Goal: Task Accomplishment & Management: Complete application form

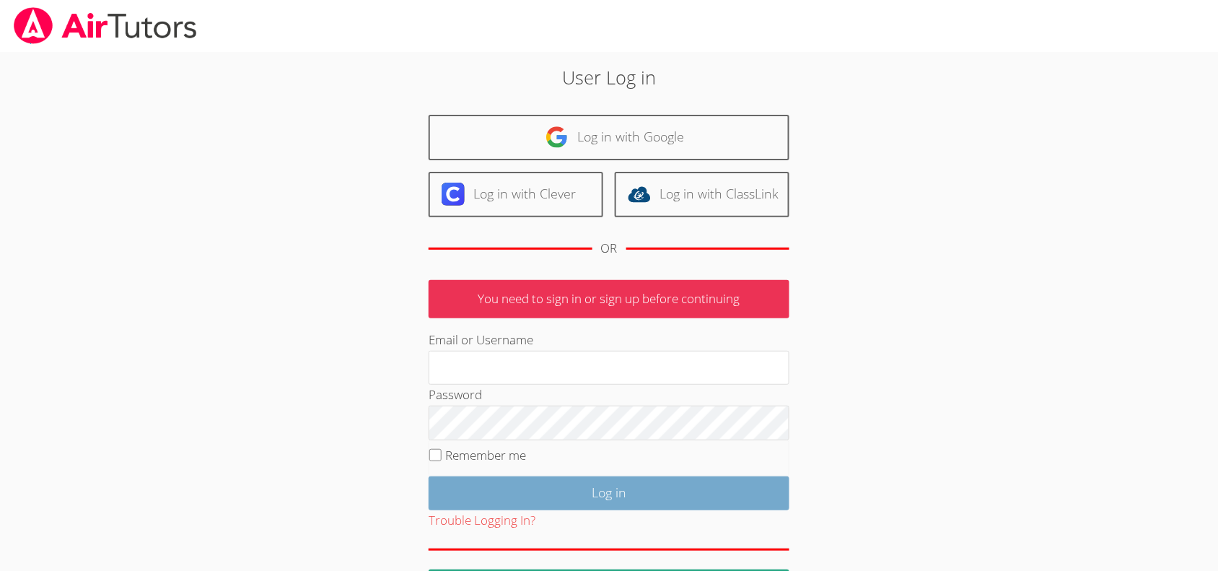
type input "mariesteinberg@live.com"
click at [590, 485] on input "Log in" at bounding box center [608, 493] width 361 height 34
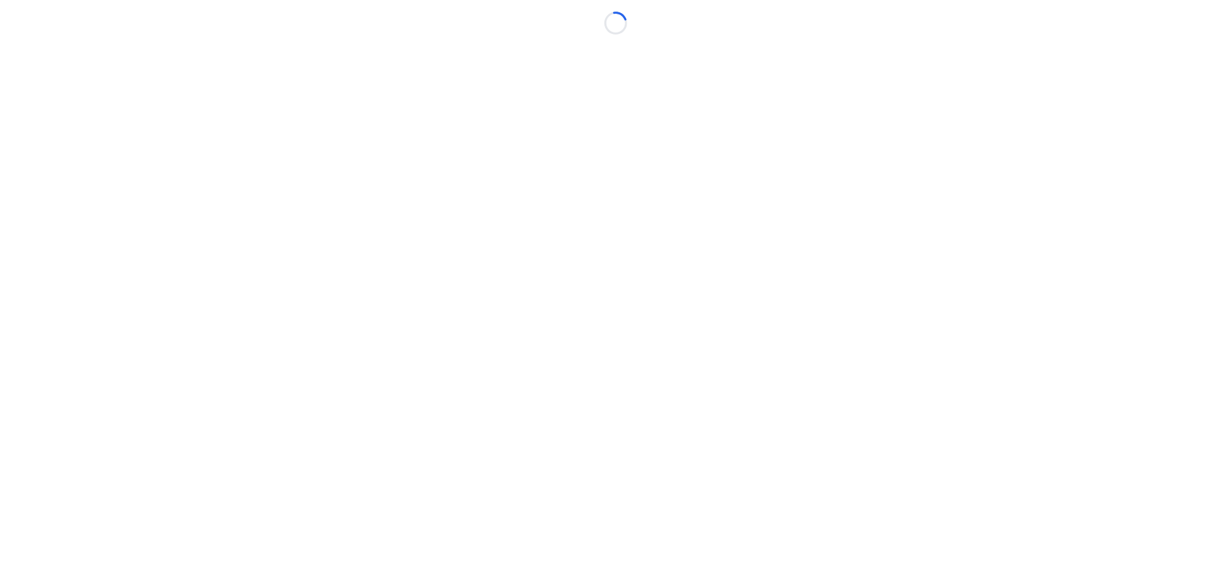
click at [794, 131] on body "Loading..." at bounding box center [615, 285] width 1231 height 571
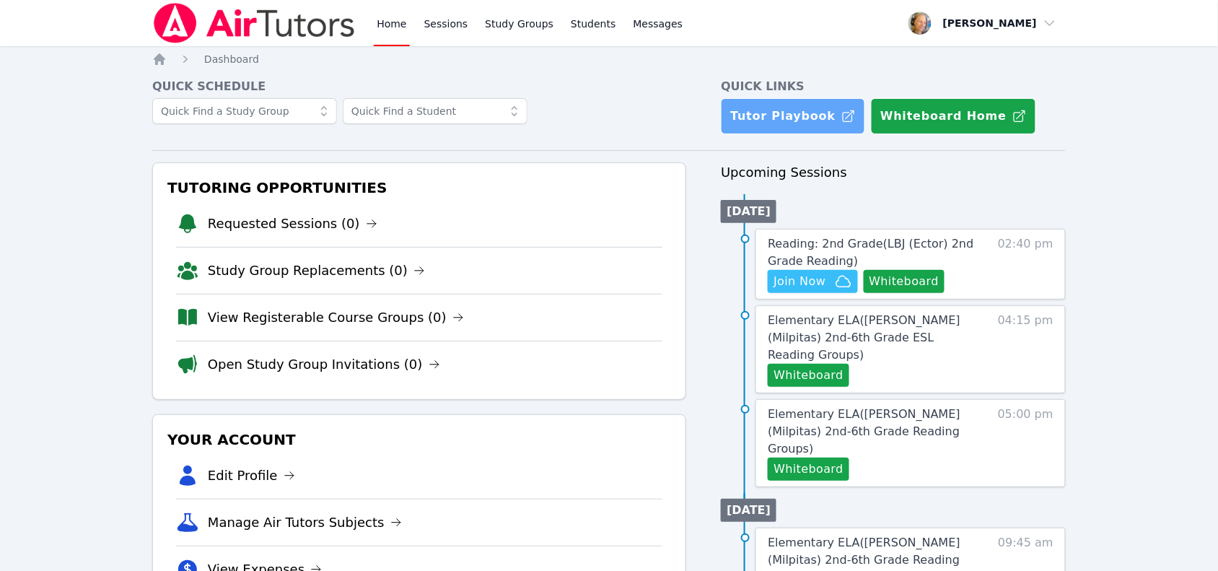
click at [792, 128] on link "Tutor Playbook" at bounding box center [793, 116] width 144 height 36
click at [809, 247] on span "Reading: 2nd Grade ( LBJ (Ector) 2nd Grade Reading )" at bounding box center [870, 252] width 206 height 31
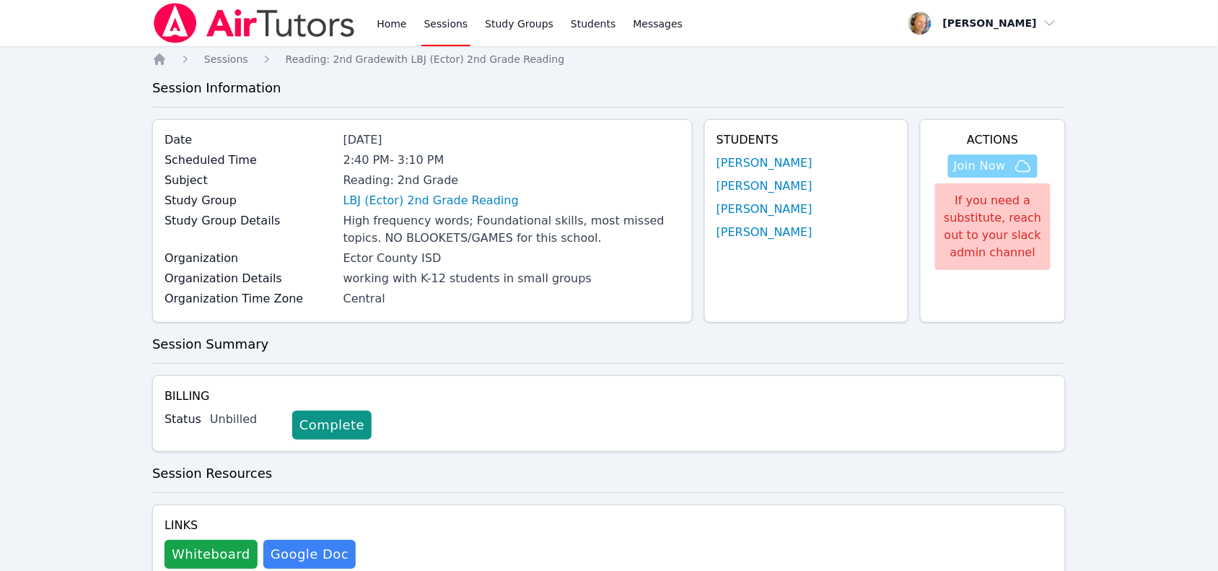
click at [964, 172] on span "Join Now" at bounding box center [980, 165] width 52 height 17
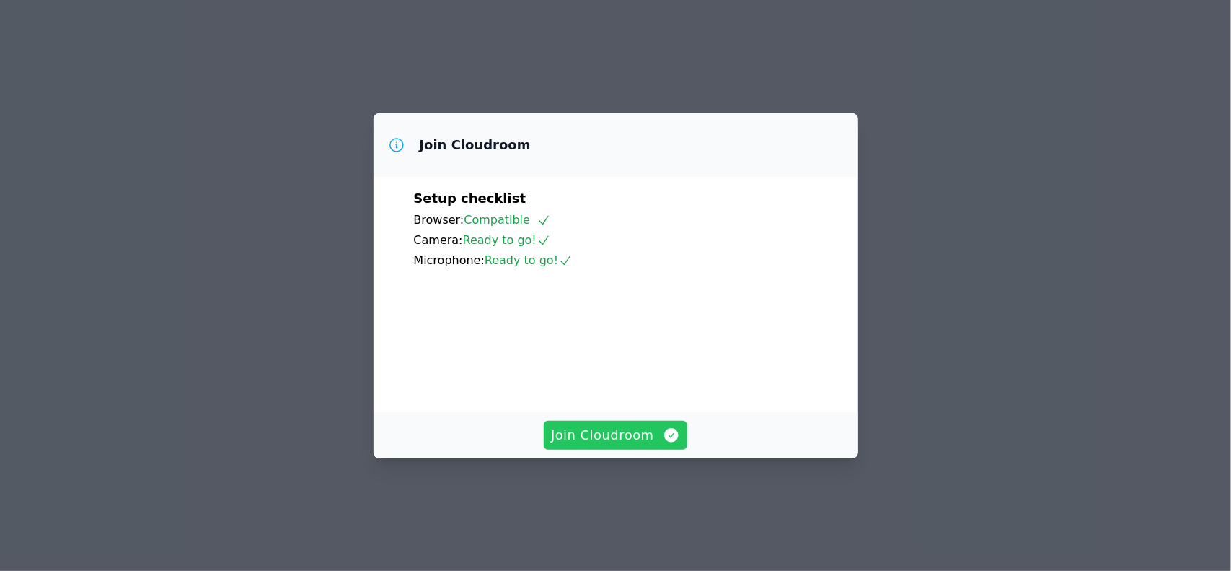
click at [633, 445] on span "Join Cloudroom" at bounding box center [615, 435] width 129 height 20
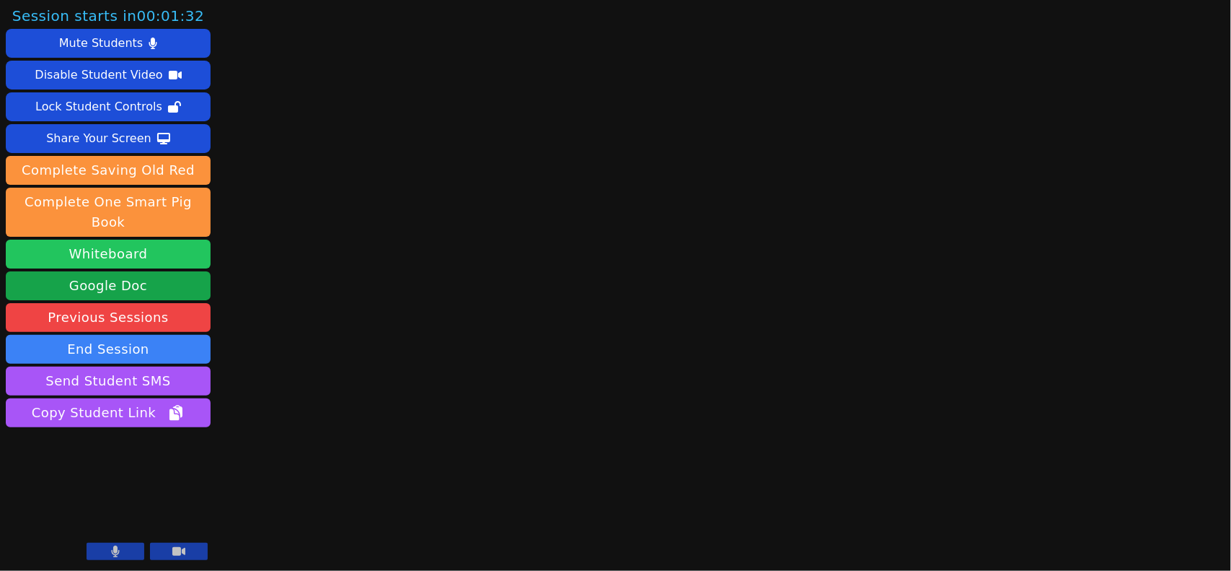
click at [98, 244] on button "Whiteboard" at bounding box center [108, 253] width 205 height 29
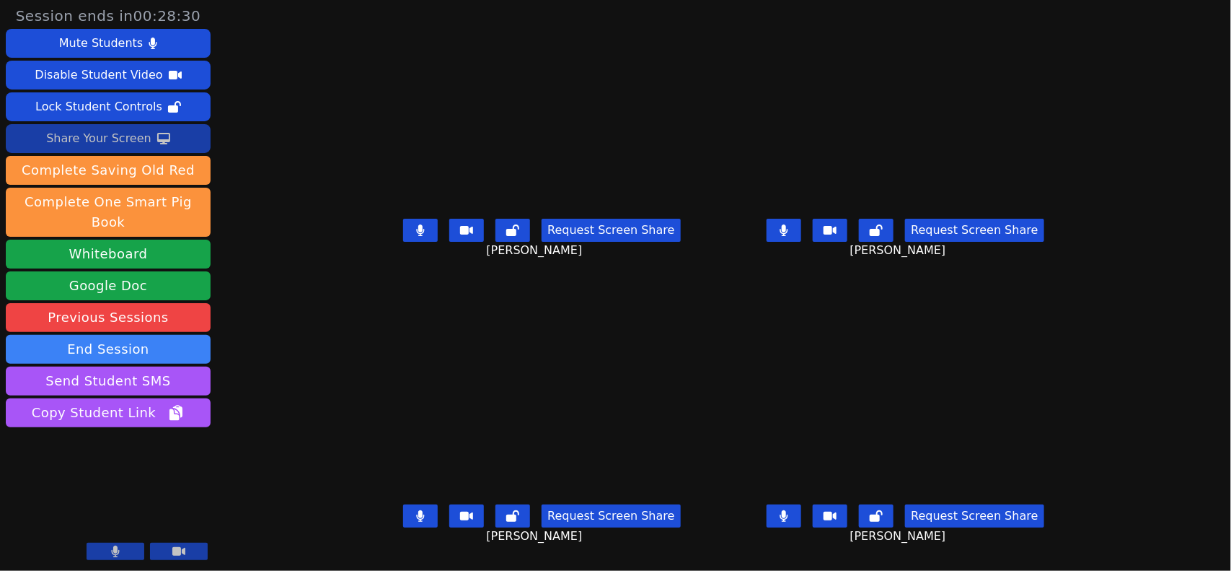
click at [121, 134] on div "Share Your Screen" at bounding box center [98, 138] width 105 height 23
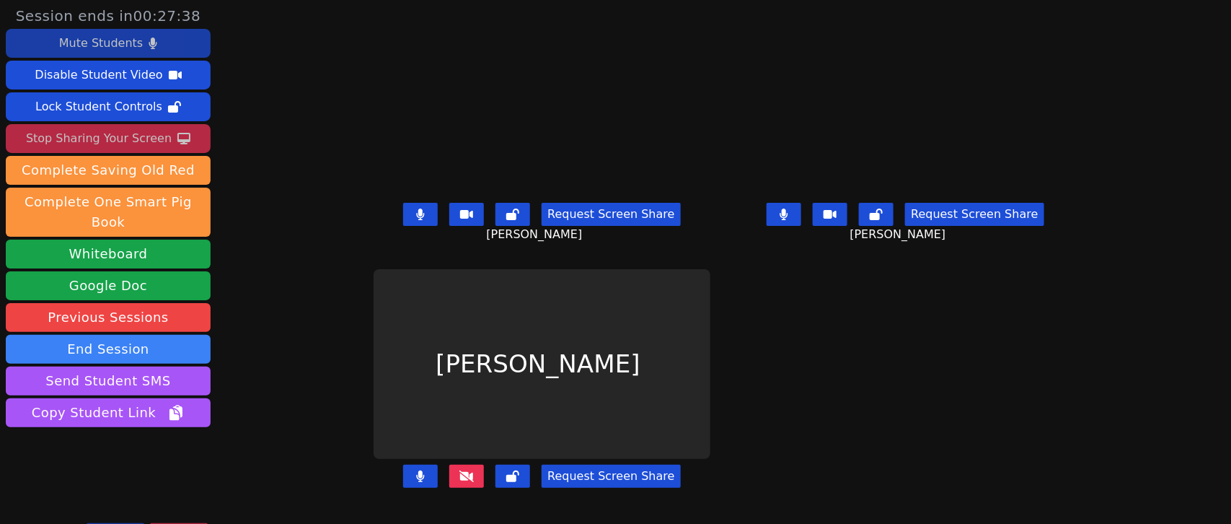
click at [137, 48] on div "Mute Students" at bounding box center [101, 43] width 84 height 23
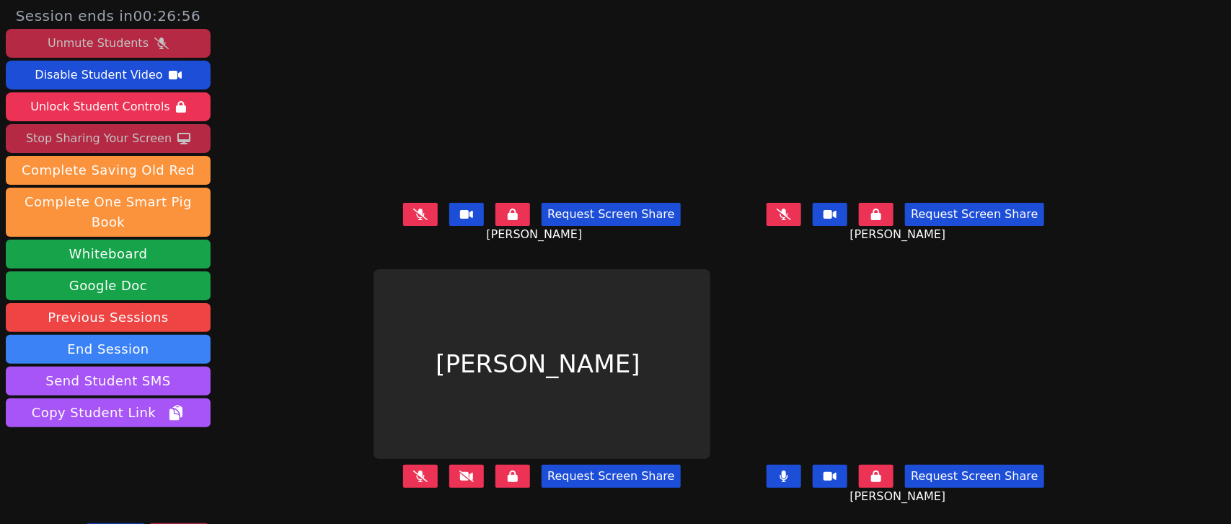
click at [138, 45] on div "Unmute Students" at bounding box center [98, 43] width 101 height 23
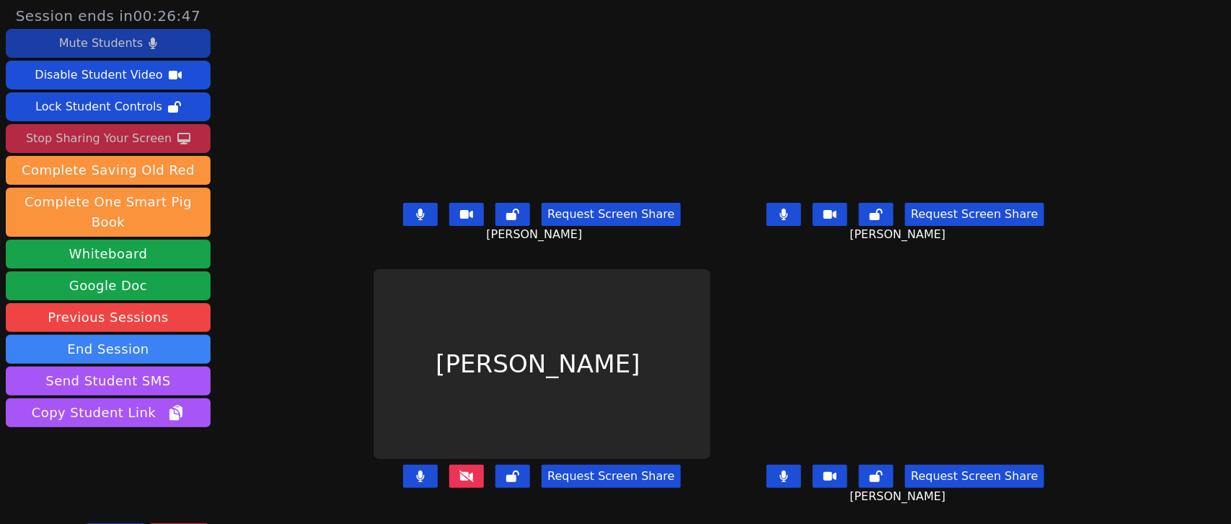
click at [120, 133] on div "Stop Sharing Your Screen" at bounding box center [99, 138] width 146 height 23
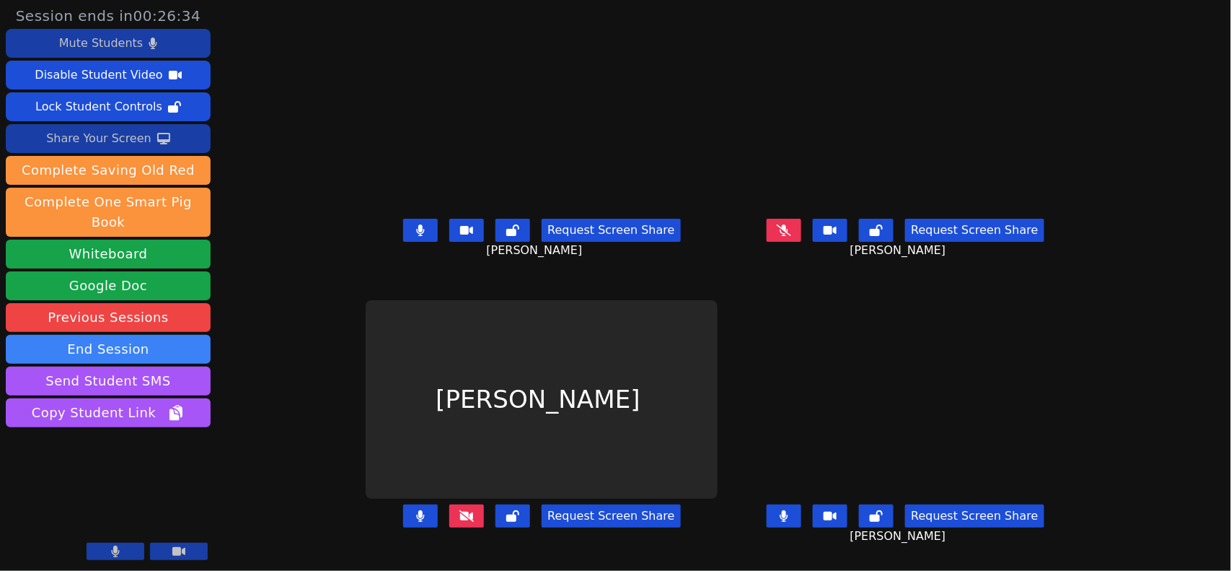
click at [449, 521] on button at bounding box center [466, 515] width 35 height 23
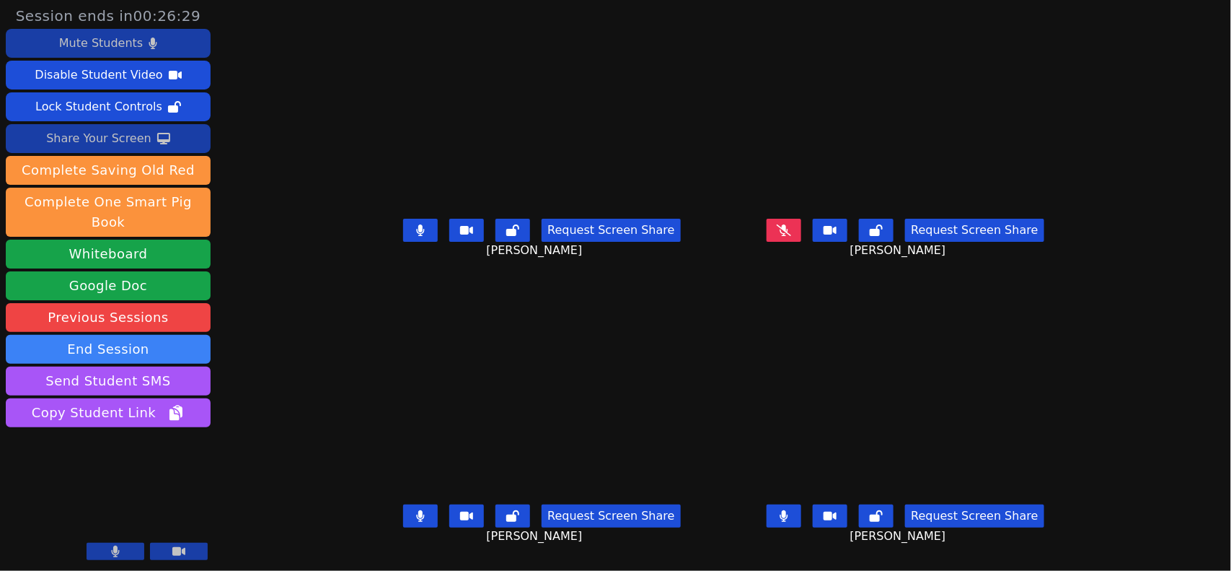
click at [118, 135] on div "Share Your Screen" at bounding box center [98, 138] width 105 height 23
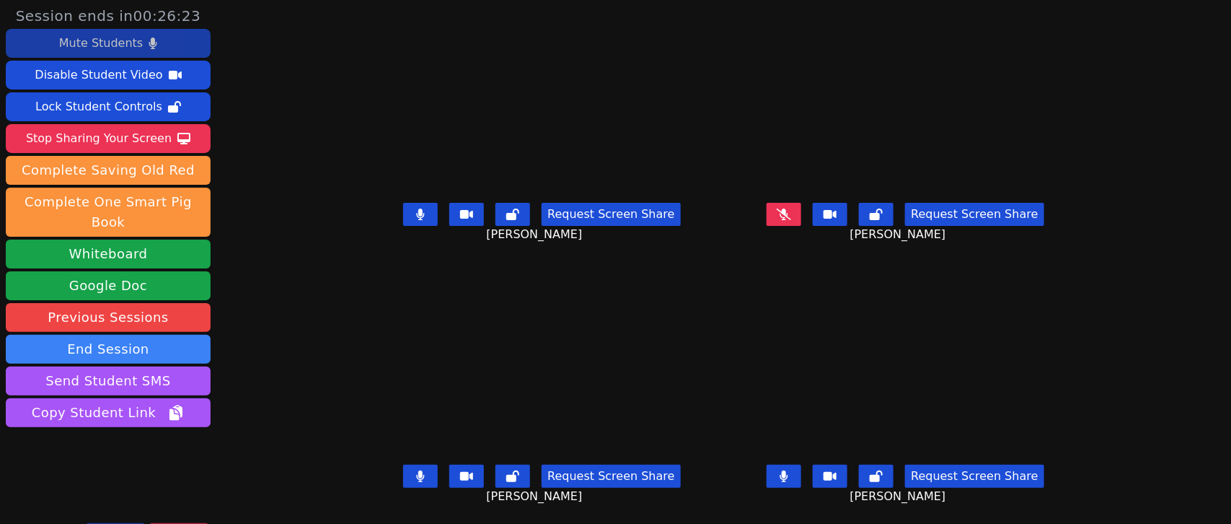
click at [84, 44] on div "Mute Students" at bounding box center [101, 43] width 84 height 23
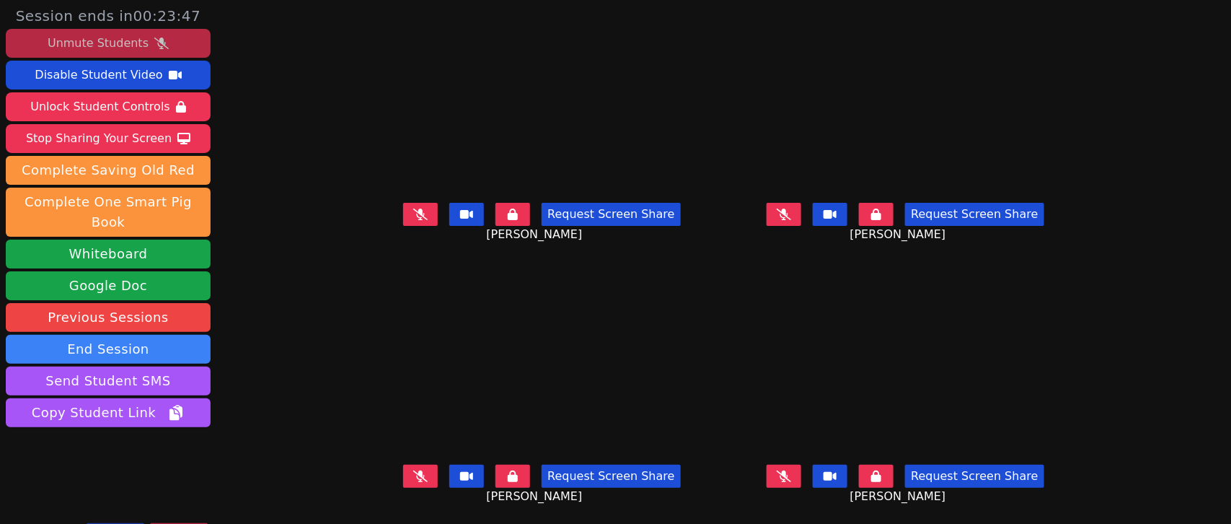
click at [791, 470] on icon at bounding box center [784, 476] width 14 height 12
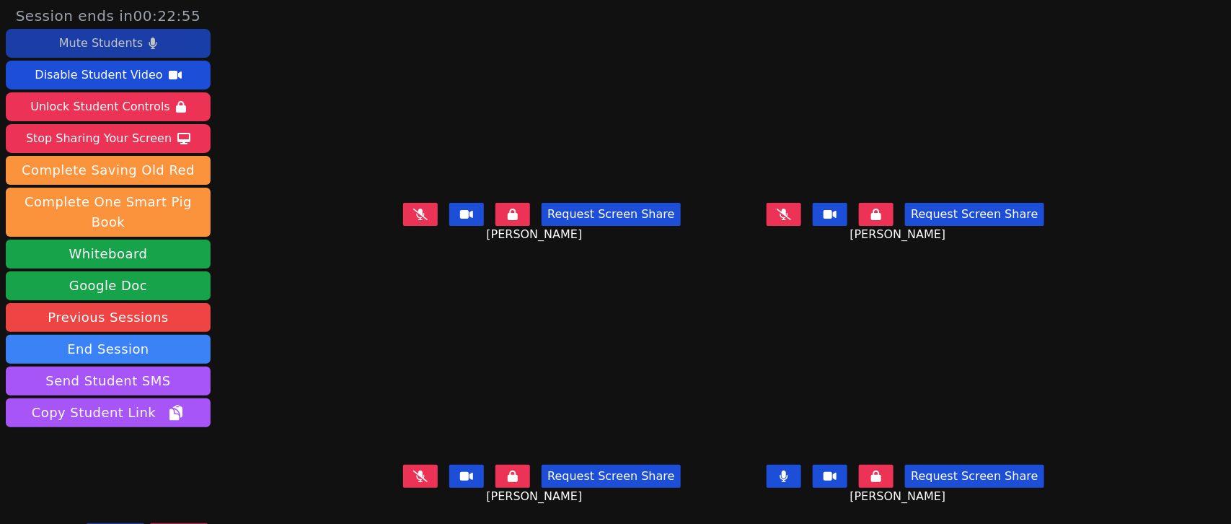
click at [788, 476] on button at bounding box center [784, 476] width 35 height 23
click at [796, 221] on button at bounding box center [784, 214] width 35 height 23
click at [801, 214] on button at bounding box center [784, 214] width 35 height 23
click at [413, 215] on icon at bounding box center [420, 214] width 14 height 12
click at [403, 484] on button at bounding box center [420, 476] width 35 height 23
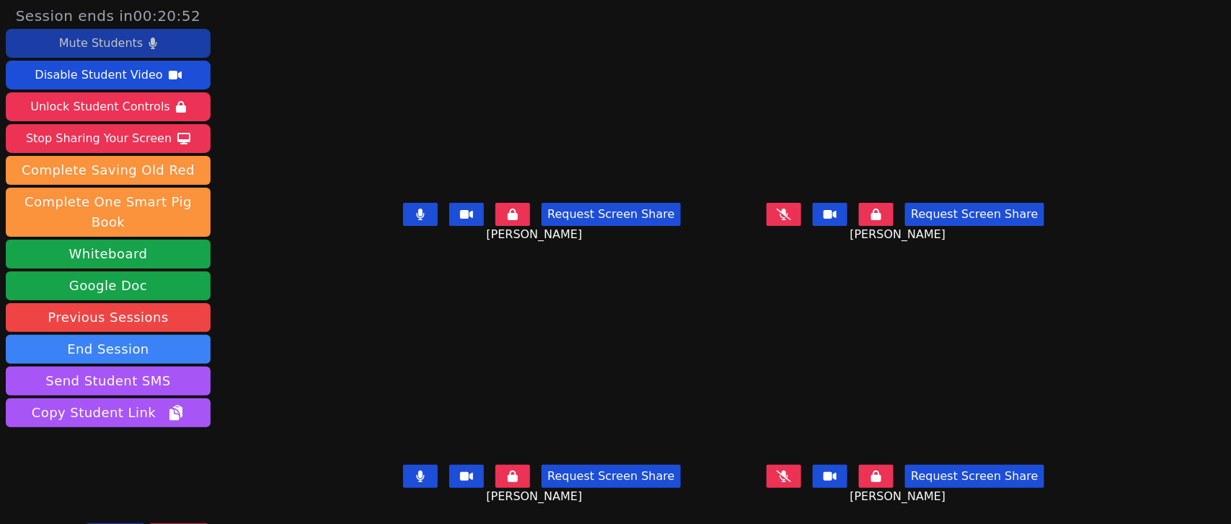
click at [417, 214] on icon at bounding box center [421, 214] width 8 height 12
click at [417, 470] on icon at bounding box center [421, 476] width 8 height 12
click at [413, 470] on icon at bounding box center [420, 476] width 14 height 12
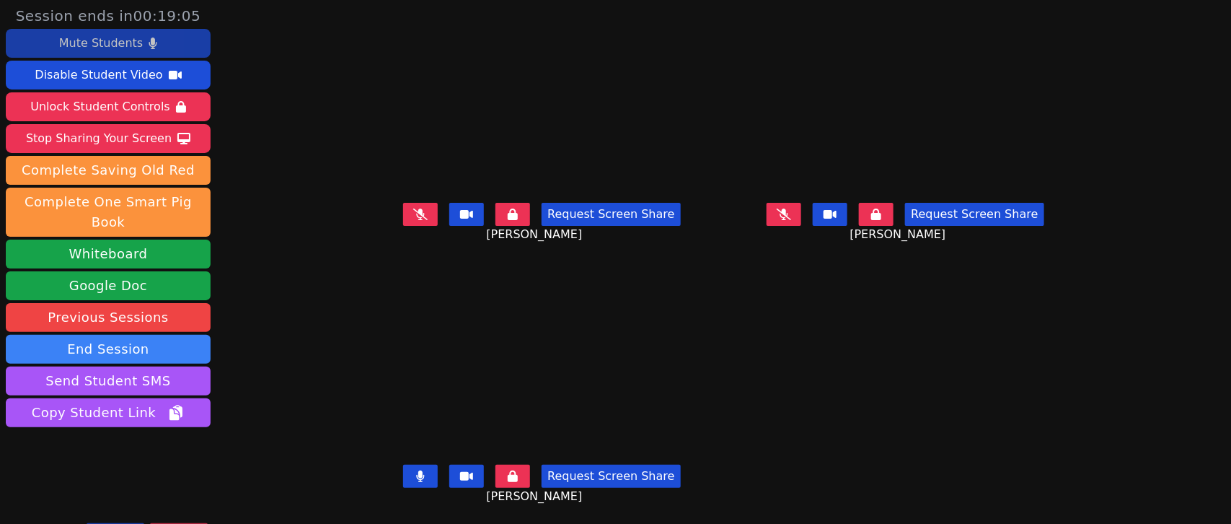
click at [403, 470] on button at bounding box center [420, 476] width 35 height 23
click at [790, 208] on icon at bounding box center [784, 214] width 14 height 12
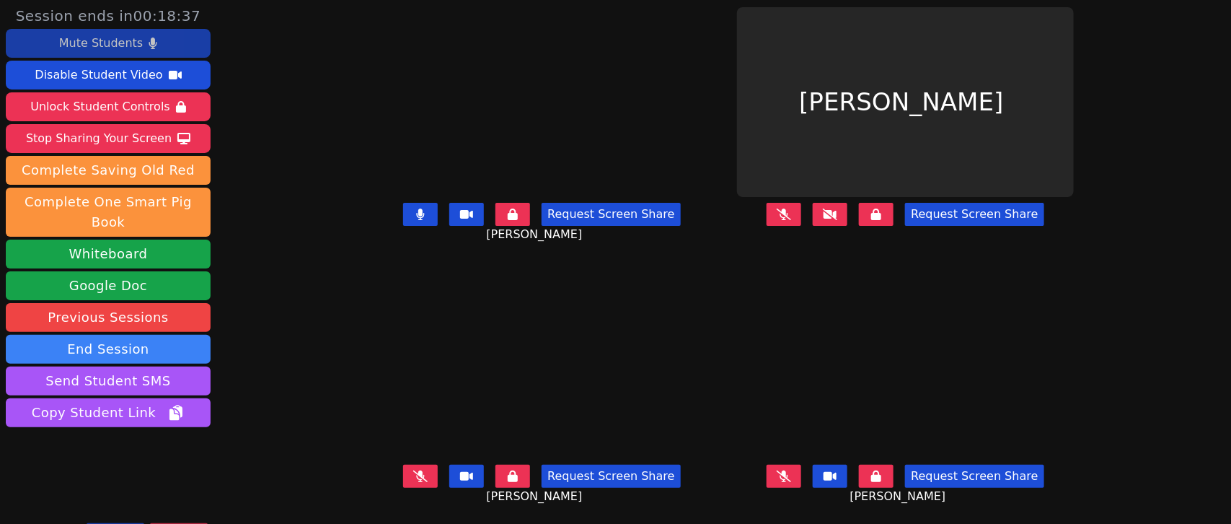
scroll to position [1, 0]
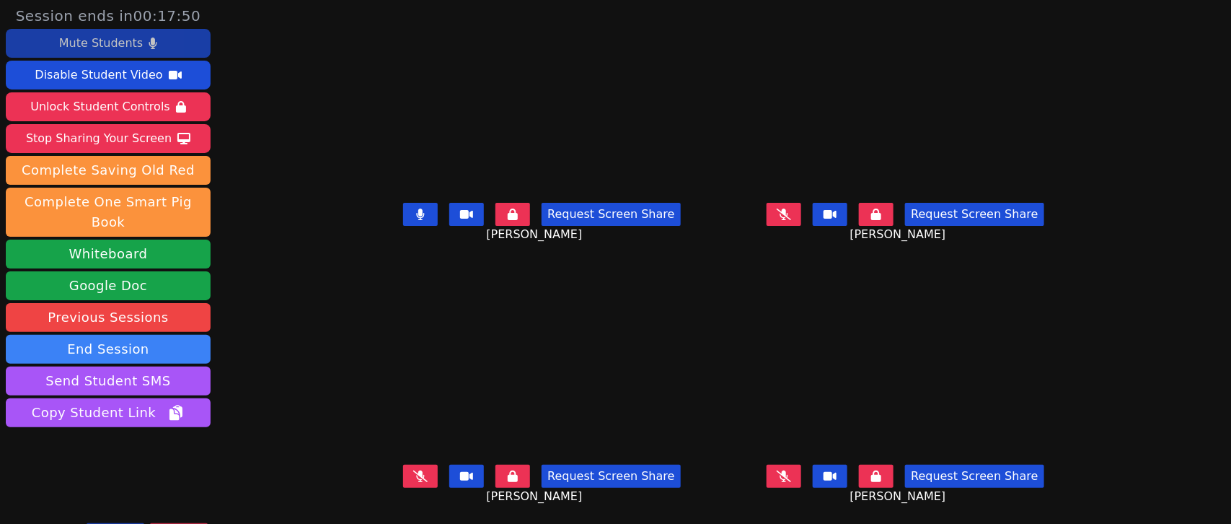
click at [417, 218] on icon at bounding box center [421, 214] width 8 height 12
click at [791, 211] on icon at bounding box center [784, 214] width 14 height 12
drag, startPoint x: 395, startPoint y: 477, endPoint x: 415, endPoint y: 471, distance: 21.9
click at [413, 477] on icon at bounding box center [420, 476] width 14 height 12
click at [788, 210] on icon at bounding box center [784, 214] width 9 height 12
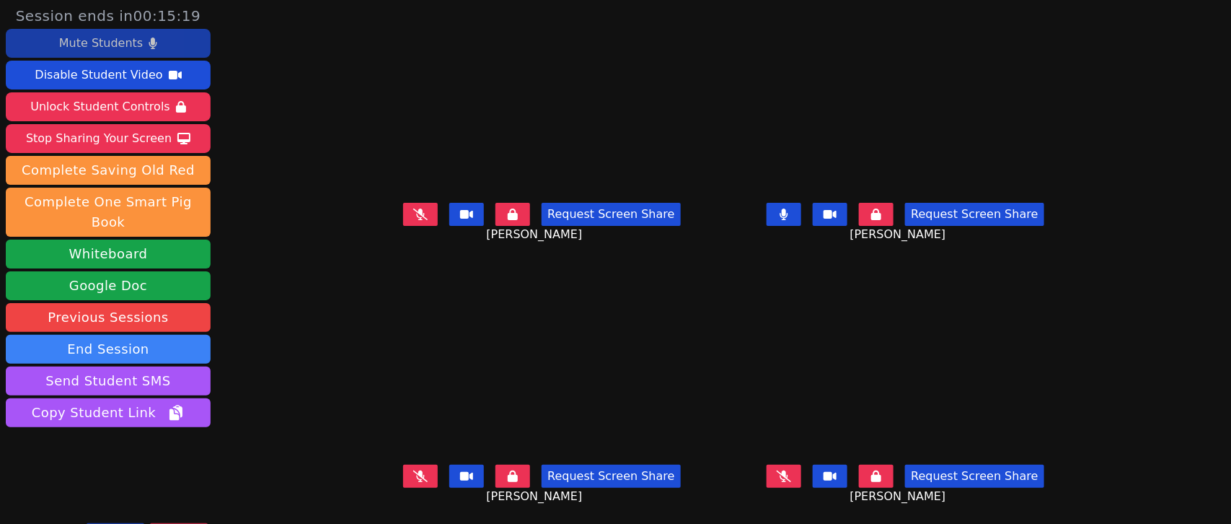
click at [413, 477] on icon at bounding box center [420, 476] width 14 height 12
click at [783, 216] on button at bounding box center [784, 214] width 35 height 23
click at [413, 211] on icon at bounding box center [420, 214] width 14 height 12
click at [403, 469] on button at bounding box center [420, 476] width 35 height 23
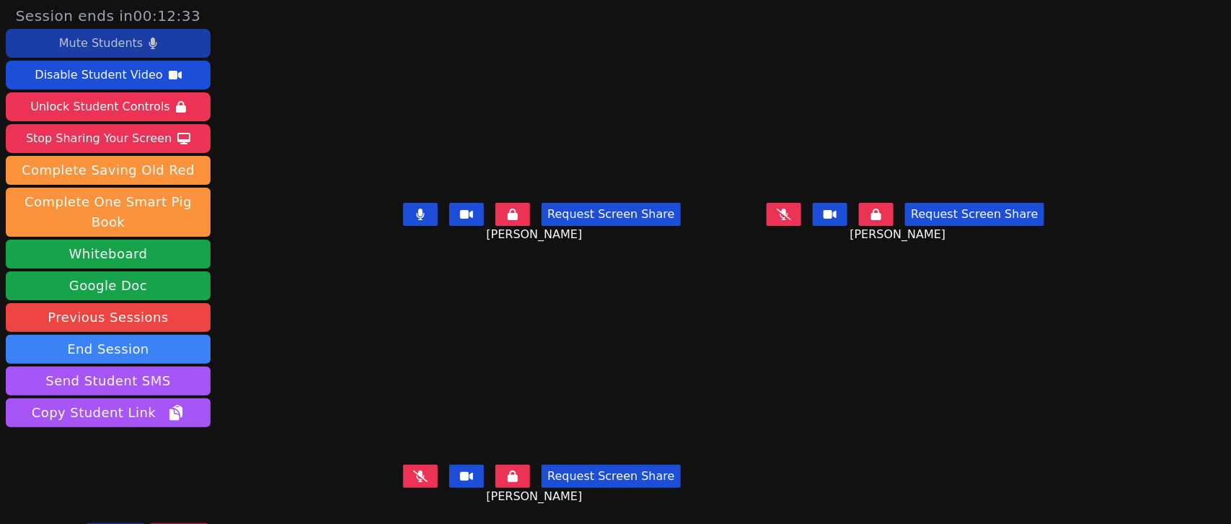
click at [416, 208] on icon at bounding box center [420, 214] width 9 height 12
drag, startPoint x: 388, startPoint y: 462, endPoint x: 395, endPoint y: 456, distance: 9.7
click at [403, 465] on button at bounding box center [420, 476] width 35 height 23
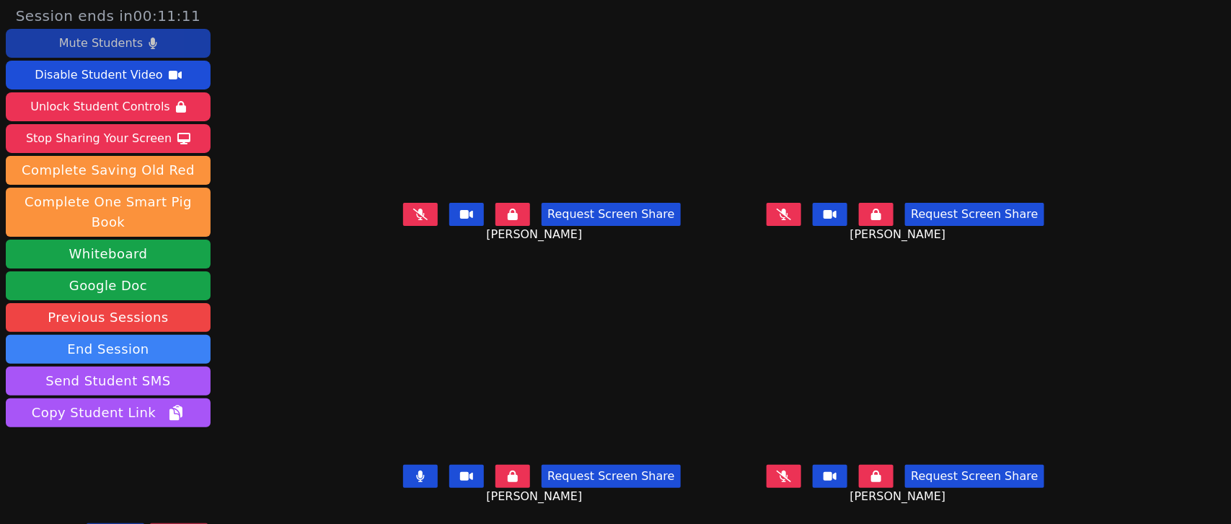
click at [417, 470] on icon at bounding box center [421, 476] width 8 height 12
click at [413, 208] on icon at bounding box center [420, 214] width 14 height 12
click at [403, 209] on button at bounding box center [420, 214] width 35 height 23
click at [801, 465] on button at bounding box center [784, 476] width 35 height 23
click at [837, 472] on icon at bounding box center [830, 476] width 13 height 9
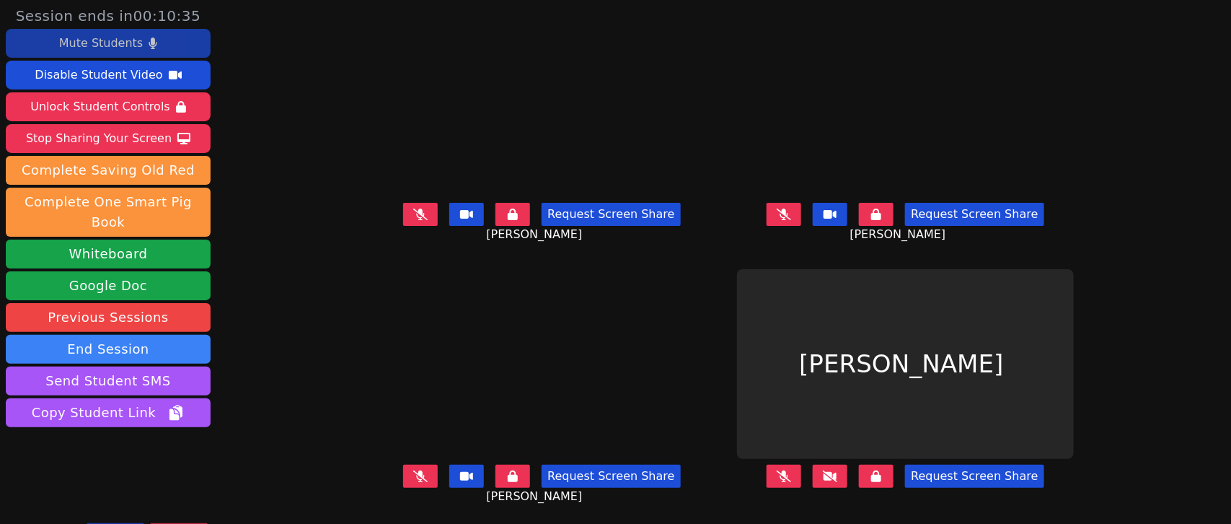
click at [791, 470] on icon at bounding box center [784, 476] width 14 height 12
click at [837, 465] on button at bounding box center [830, 476] width 35 height 23
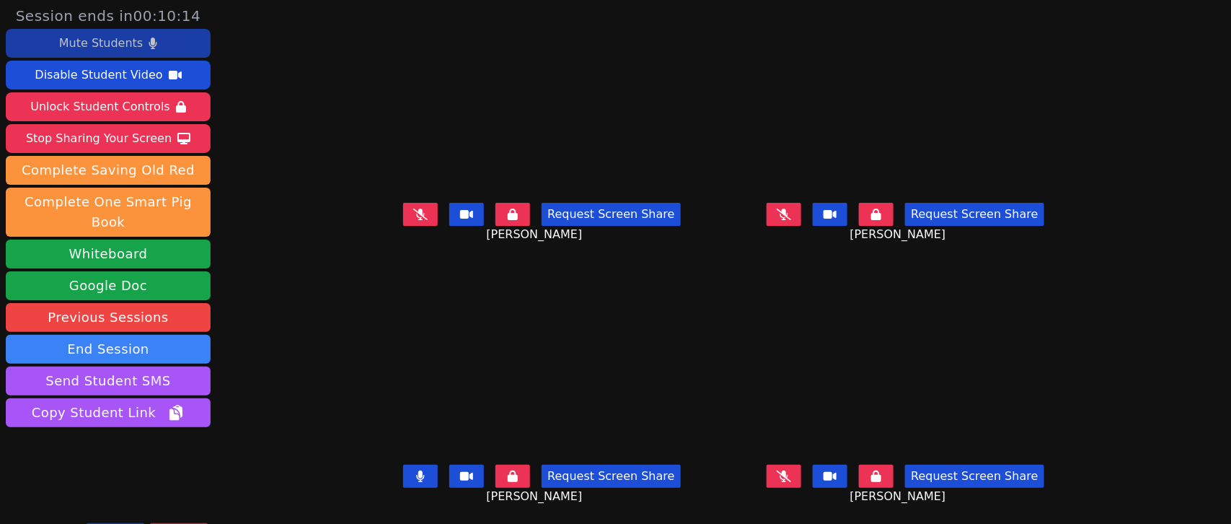
click at [403, 469] on button at bounding box center [420, 476] width 35 height 23
click at [791, 470] on icon at bounding box center [784, 476] width 14 height 12
click at [801, 465] on button at bounding box center [784, 476] width 35 height 23
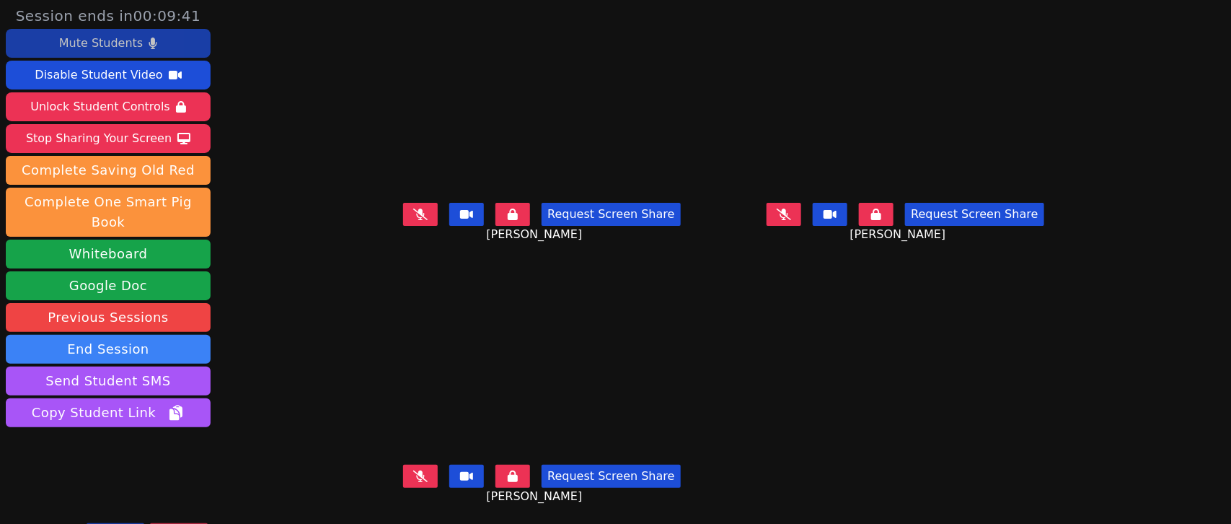
scroll to position [0, 0]
click at [801, 217] on button at bounding box center [784, 214] width 35 height 23
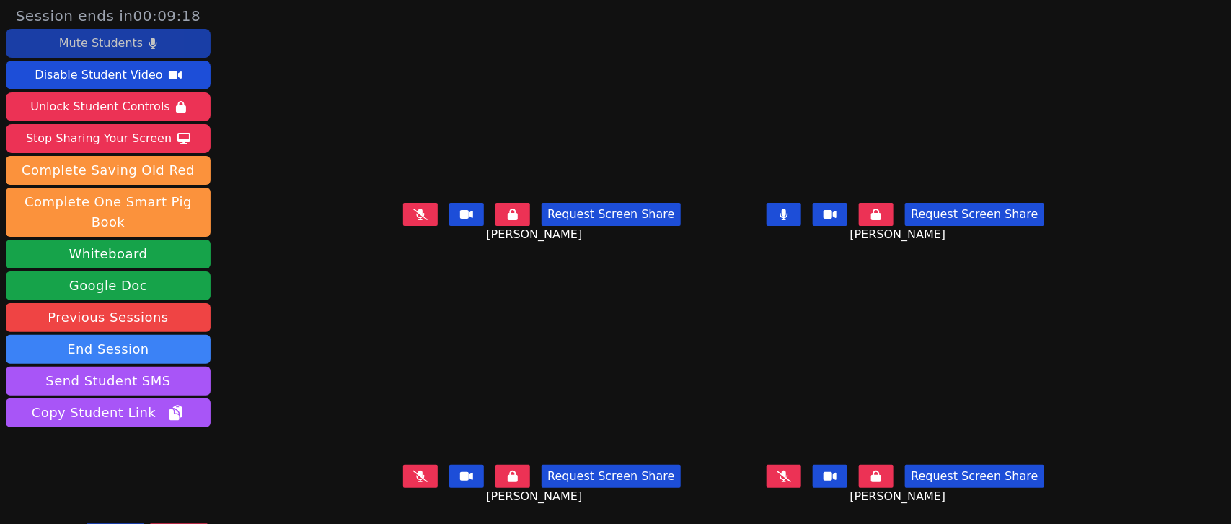
click at [796, 221] on button at bounding box center [784, 214] width 35 height 23
click at [413, 216] on icon at bounding box center [420, 214] width 14 height 12
click at [416, 217] on icon at bounding box center [420, 214] width 9 height 12
click at [413, 477] on icon at bounding box center [420, 476] width 14 height 12
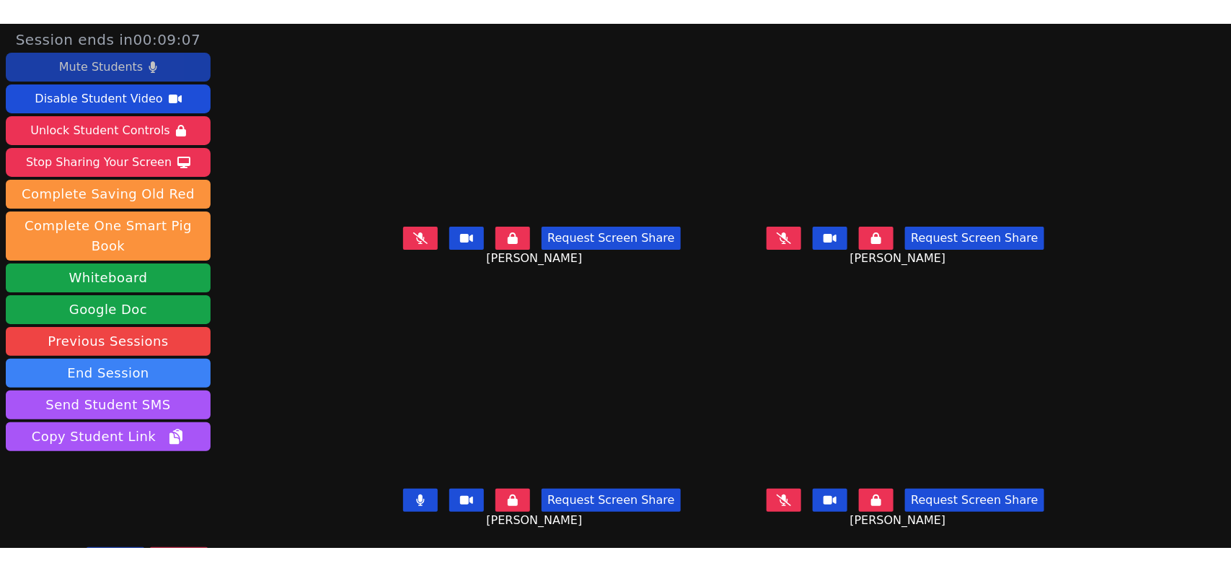
scroll to position [6, 0]
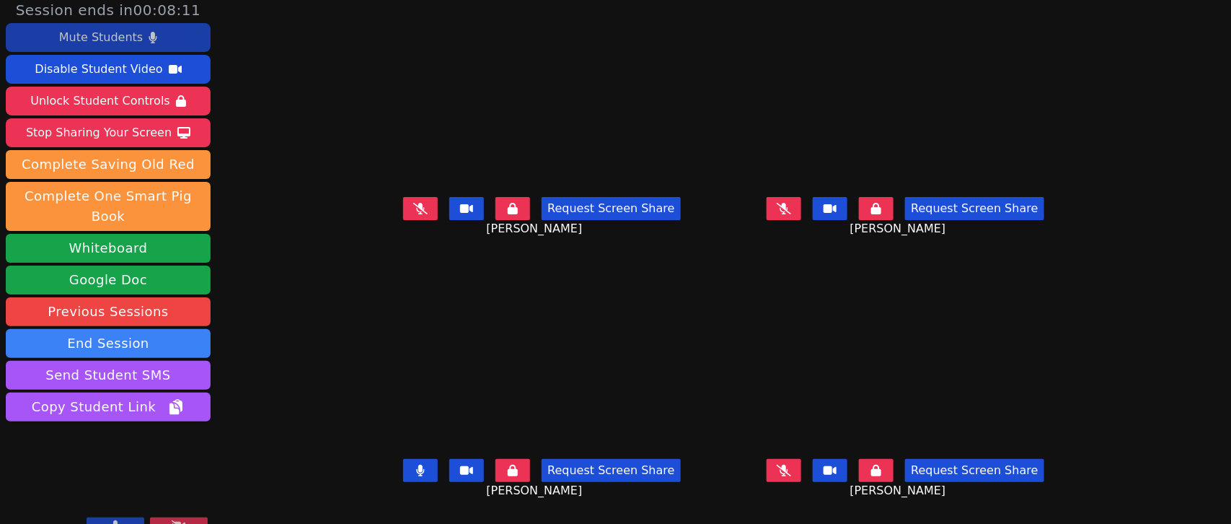
click at [403, 460] on button at bounding box center [420, 470] width 35 height 23
click at [403, 211] on button at bounding box center [420, 208] width 35 height 23
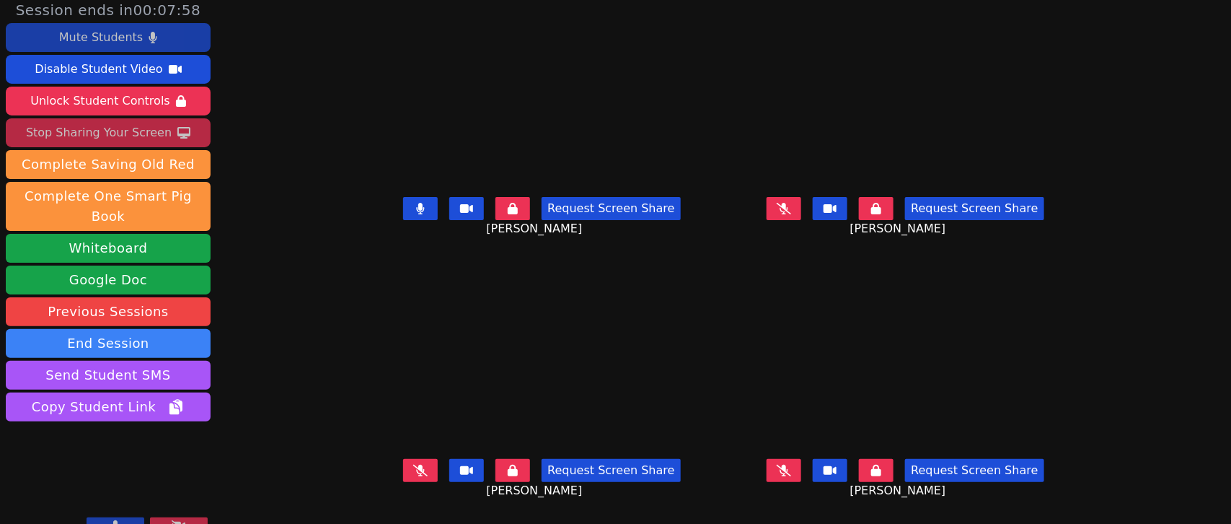
click at [103, 135] on div "Stop Sharing Your Screen" at bounding box center [99, 132] width 146 height 23
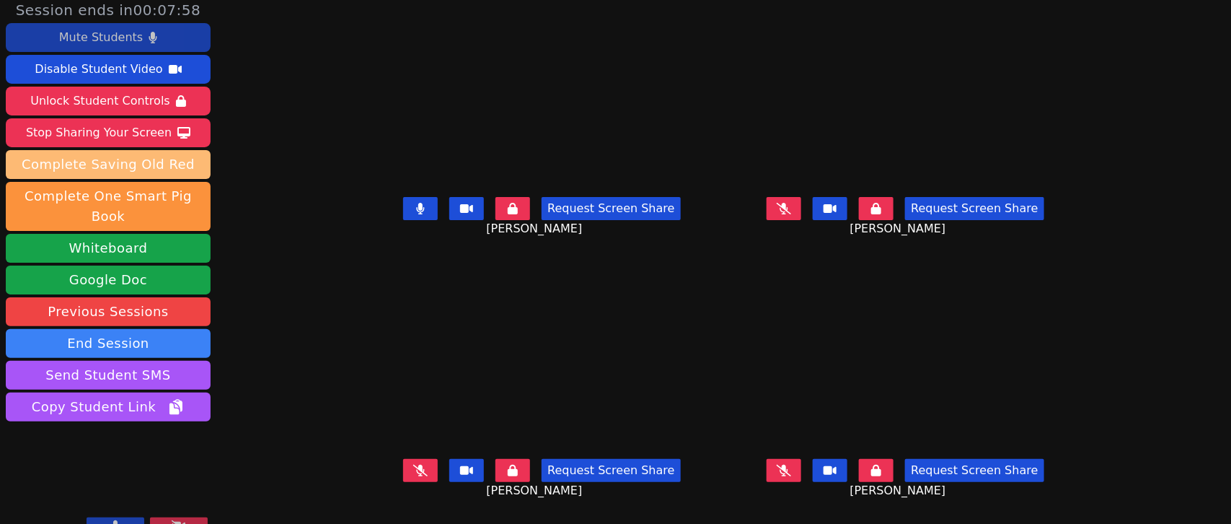
scroll to position [0, 0]
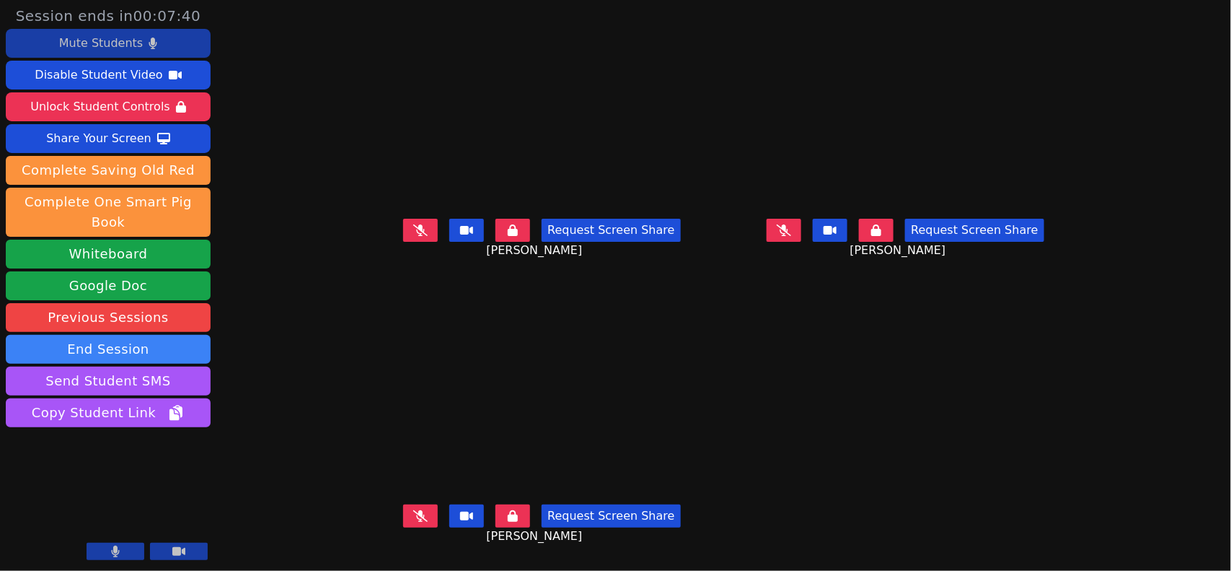
click at [403, 231] on button at bounding box center [420, 230] width 35 height 23
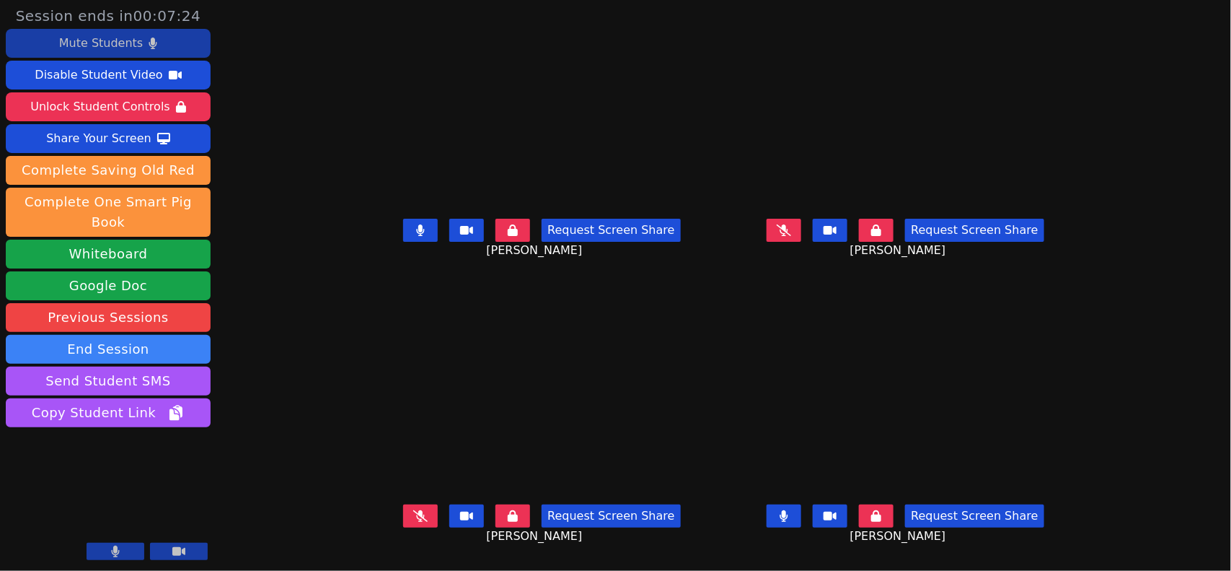
click at [403, 242] on button at bounding box center [420, 230] width 35 height 23
click at [110, 141] on div "Share Your Screen" at bounding box center [98, 138] width 105 height 23
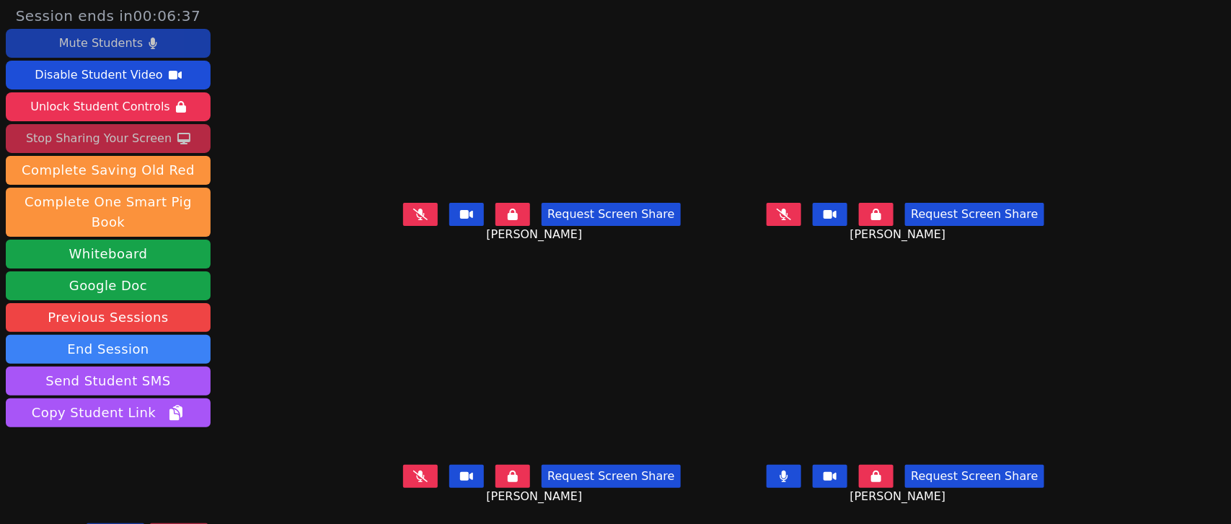
click at [788, 470] on icon at bounding box center [784, 476] width 9 height 12
click at [131, 45] on div "Mute Students" at bounding box center [101, 43] width 84 height 23
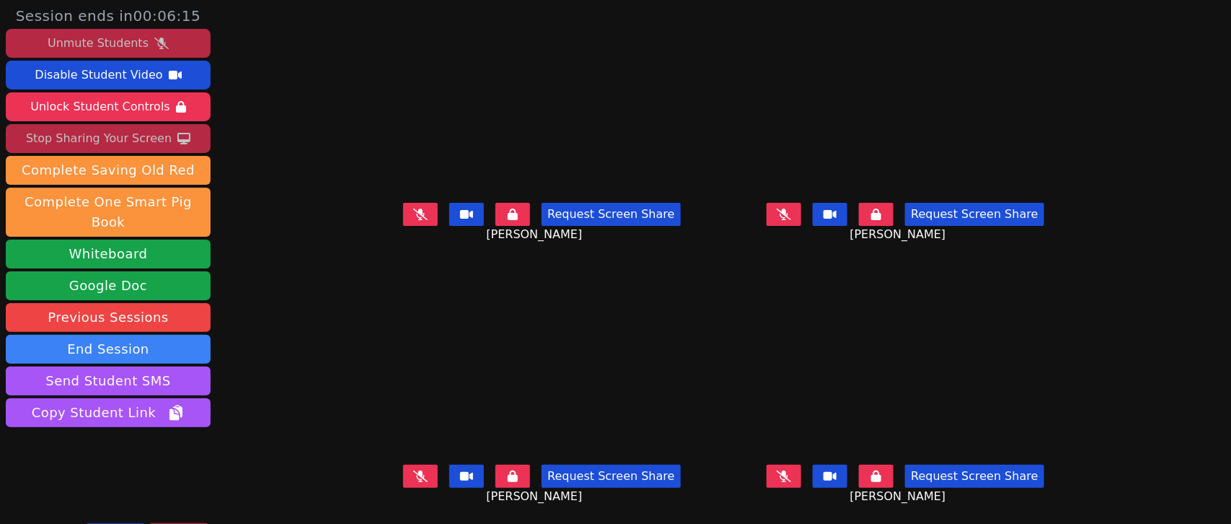
click at [131, 45] on div "Unmute Students" at bounding box center [98, 43] width 101 height 23
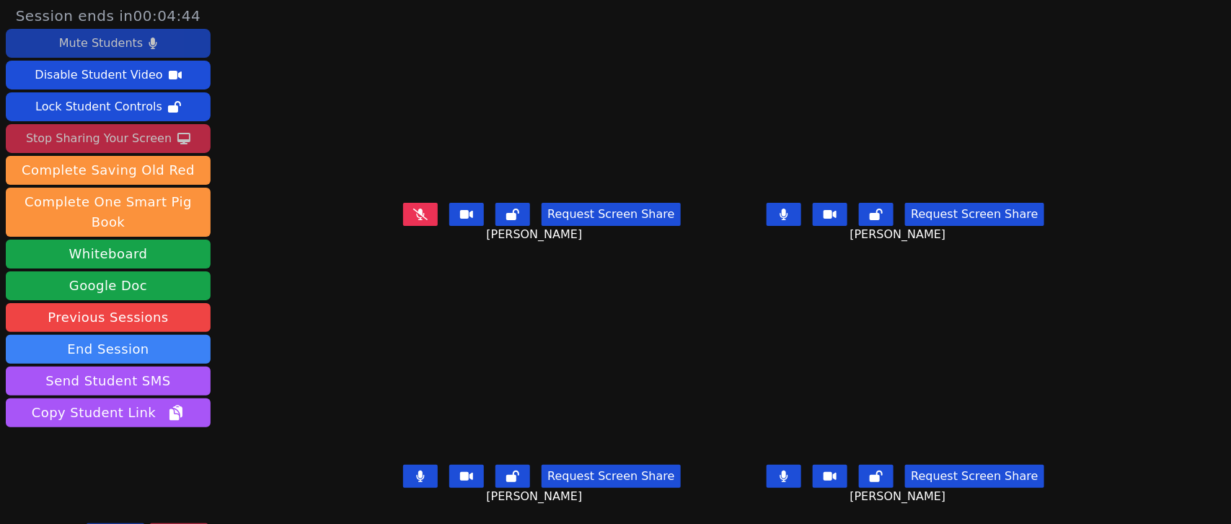
click at [403, 220] on button at bounding box center [420, 214] width 35 height 23
click at [791, 470] on icon at bounding box center [784, 476] width 14 height 12
click at [801, 209] on button at bounding box center [784, 214] width 35 height 23
click at [413, 208] on icon at bounding box center [420, 214] width 14 height 12
click at [403, 470] on button at bounding box center [420, 476] width 35 height 23
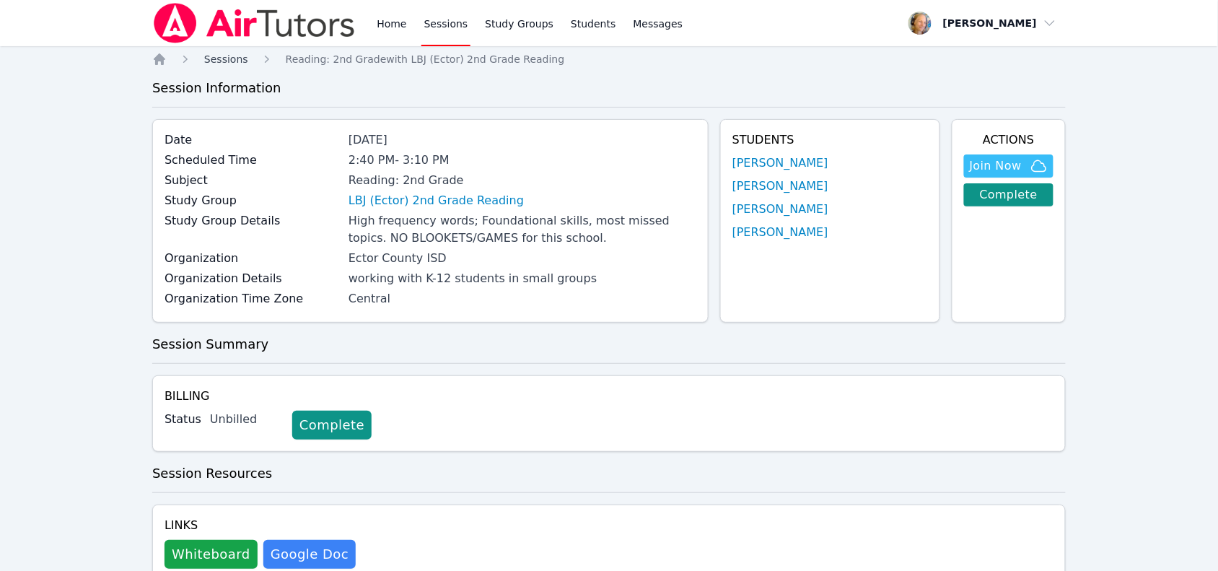
click at [215, 55] on span "Sessions" at bounding box center [226, 59] width 44 height 12
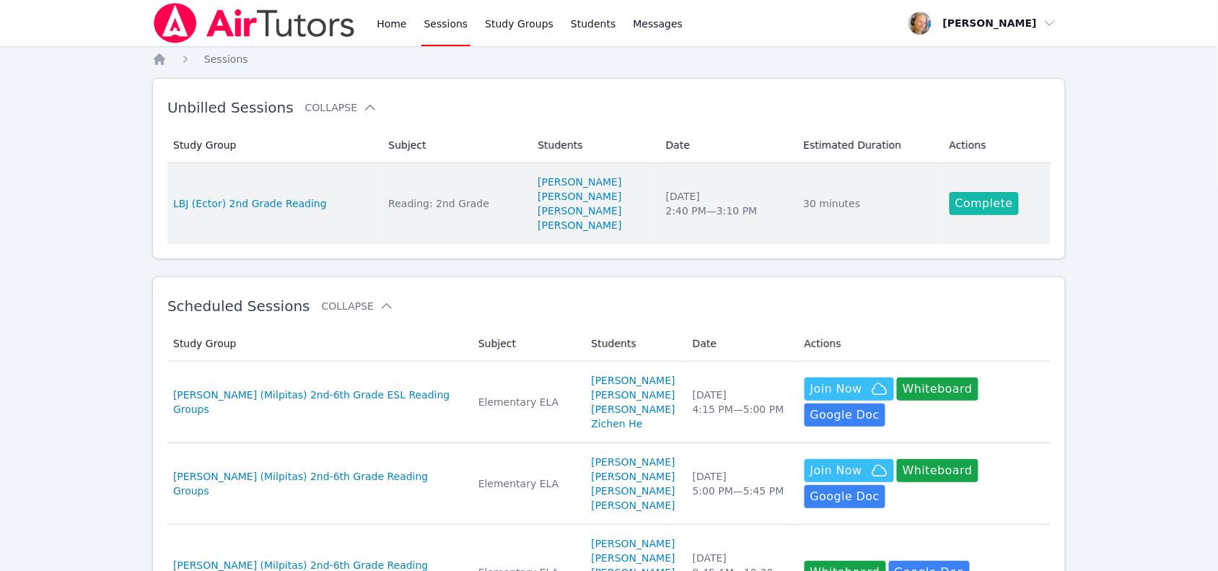
click at [994, 209] on link "Complete" at bounding box center [983, 203] width 69 height 23
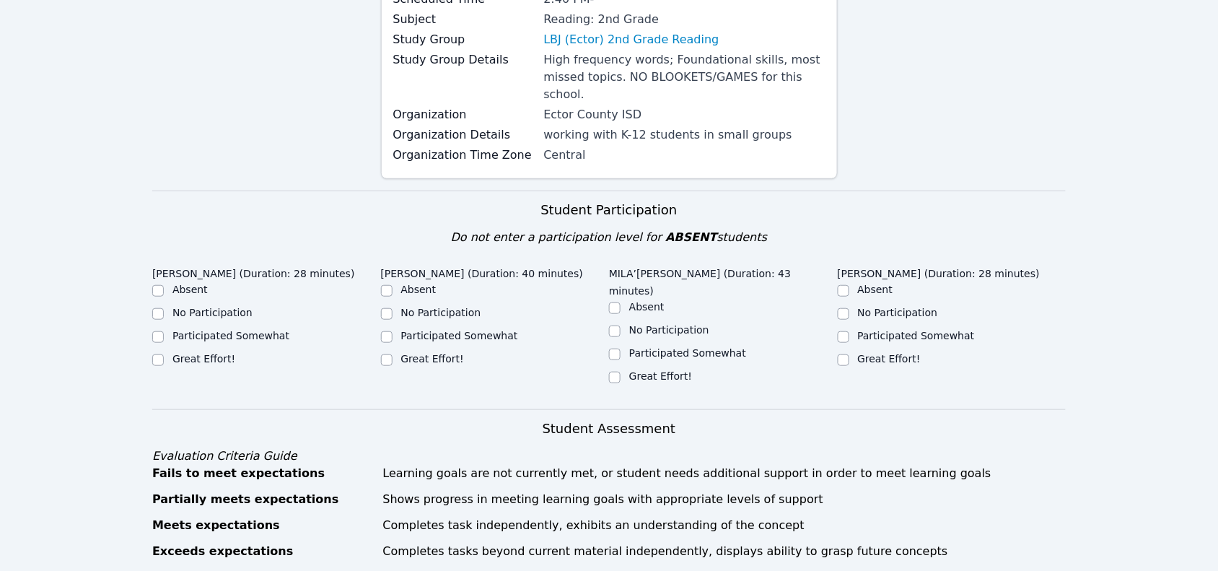
scroll to position [180, 0]
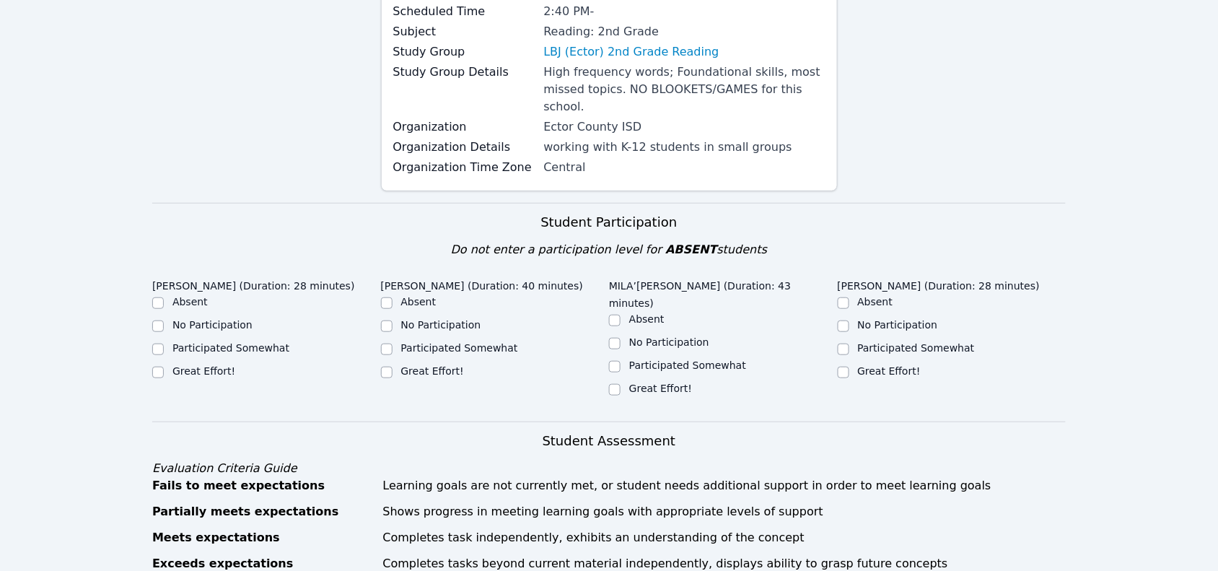
click at [198, 365] on label "Great Effort!" at bounding box center [203, 371] width 63 height 12
click at [164, 366] on input "Great Effort!" at bounding box center [158, 372] width 12 height 12
checkbox input "true"
click at [444, 365] on label "Great Effort!" at bounding box center [432, 371] width 63 height 12
drag, startPoint x: 672, startPoint y: 353, endPoint x: 812, endPoint y: 348, distance: 140.8
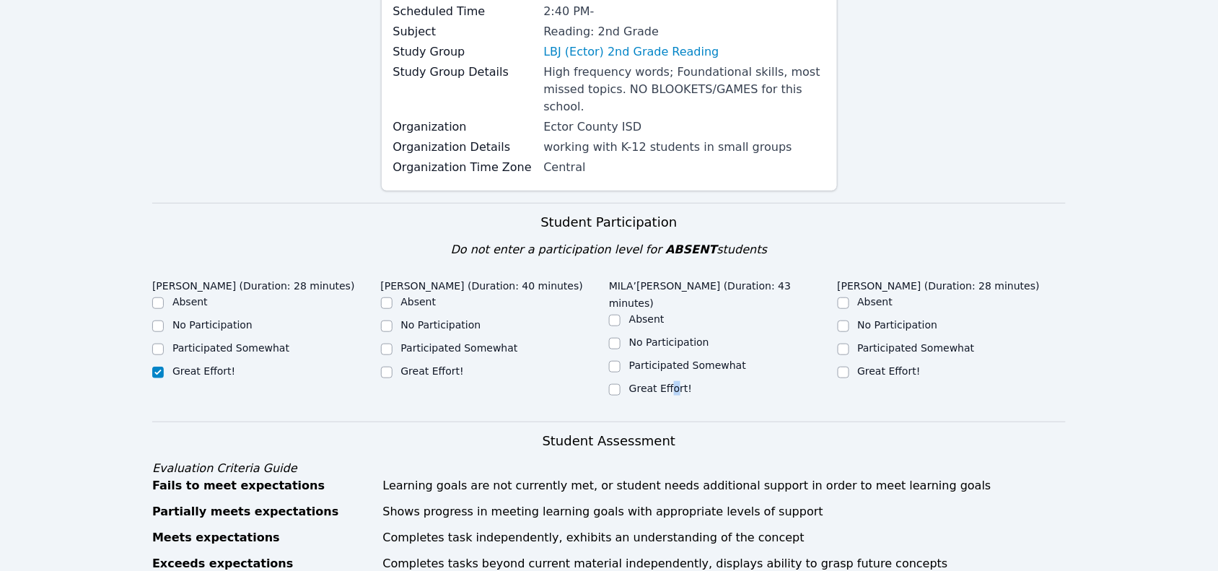
click at [674, 382] on label "Great Effort!" at bounding box center [660, 388] width 63 height 12
click at [910, 342] on label "Participated Somewhat" at bounding box center [916, 348] width 117 height 12
click at [849, 343] on input "Participated Somewhat" at bounding box center [843, 349] width 12 height 12
checkbox input "true"
click at [646, 382] on label "Great Effort!" at bounding box center [660, 388] width 63 height 12
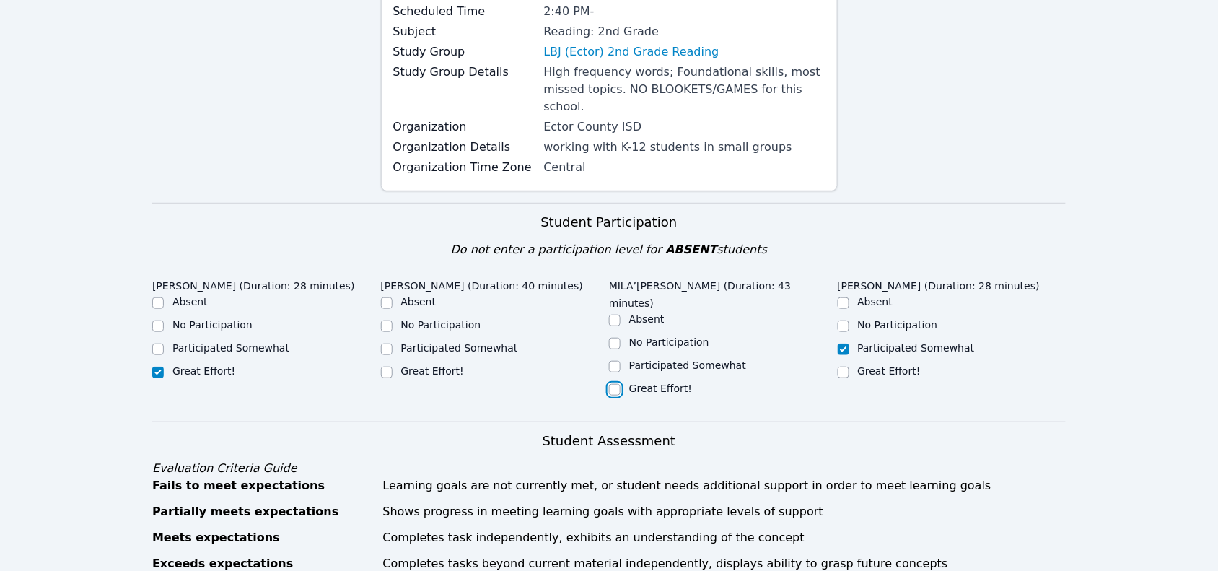
click at [620, 384] on input "Great Effort!" at bounding box center [615, 390] width 12 height 12
checkbox input "true"
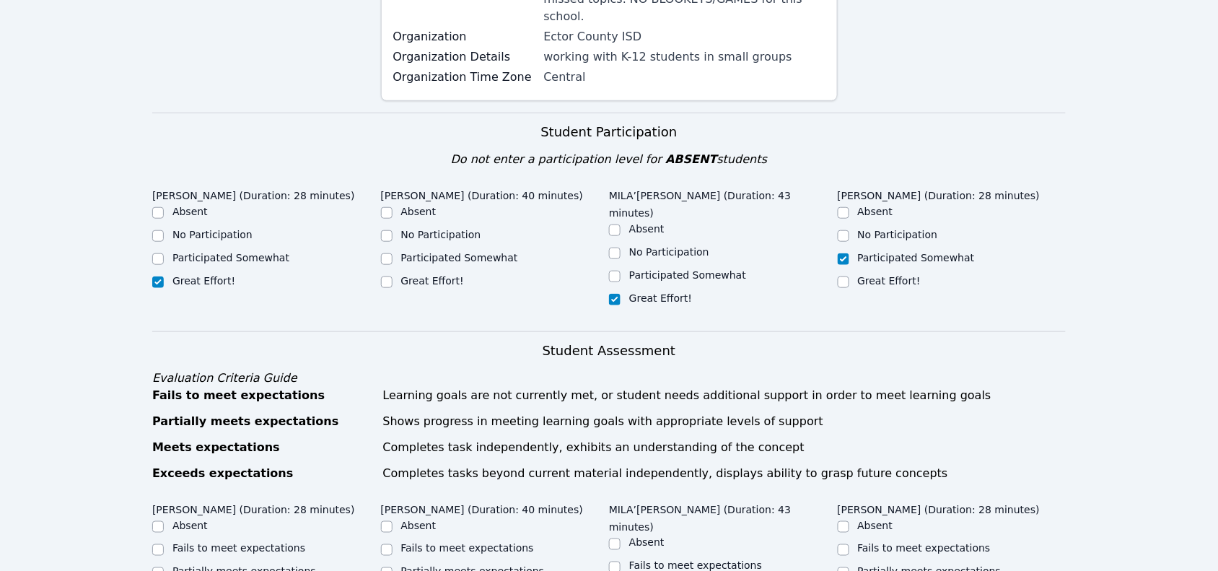
click at [436, 275] on label "Great Effort!" at bounding box center [432, 281] width 63 height 12
click at [392, 276] on input "Great Effort!" at bounding box center [387, 282] width 12 height 12
checkbox input "true"
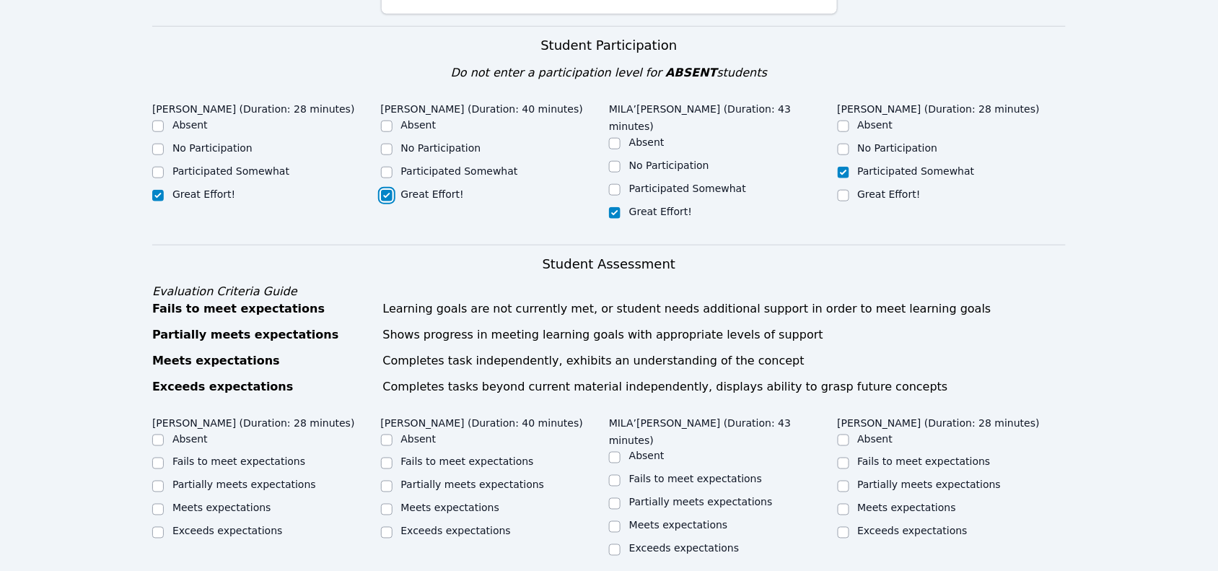
scroll to position [361, 0]
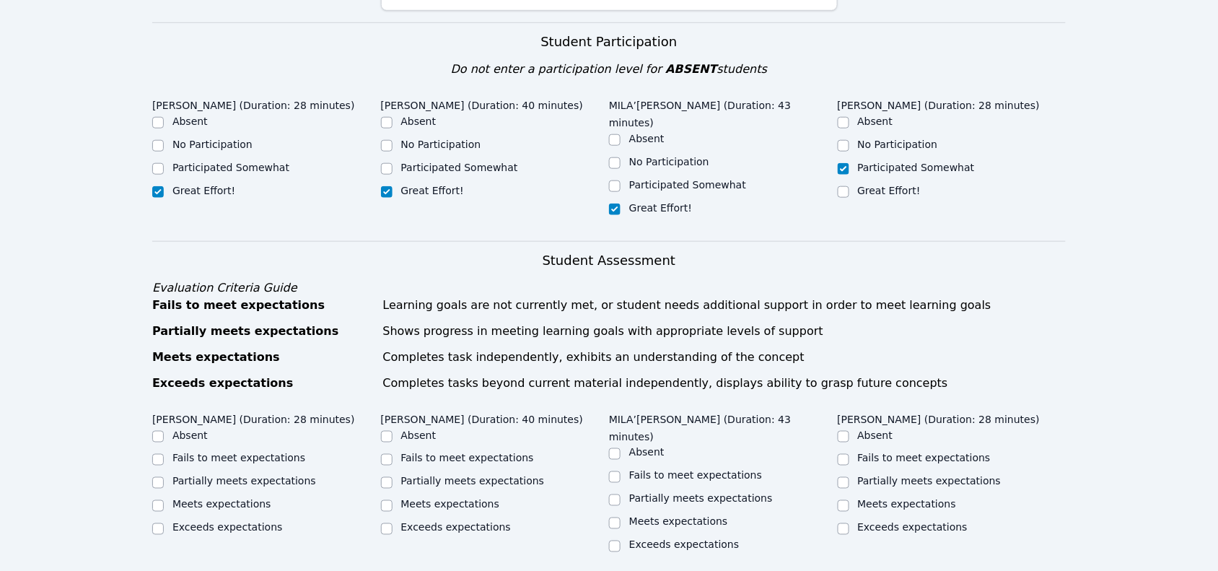
click at [882, 185] on label "Great Effort!" at bounding box center [889, 191] width 63 height 12
click at [849, 186] on input "Great Effort!" at bounding box center [843, 192] width 12 height 12
checkbox input "true"
checkbox input "false"
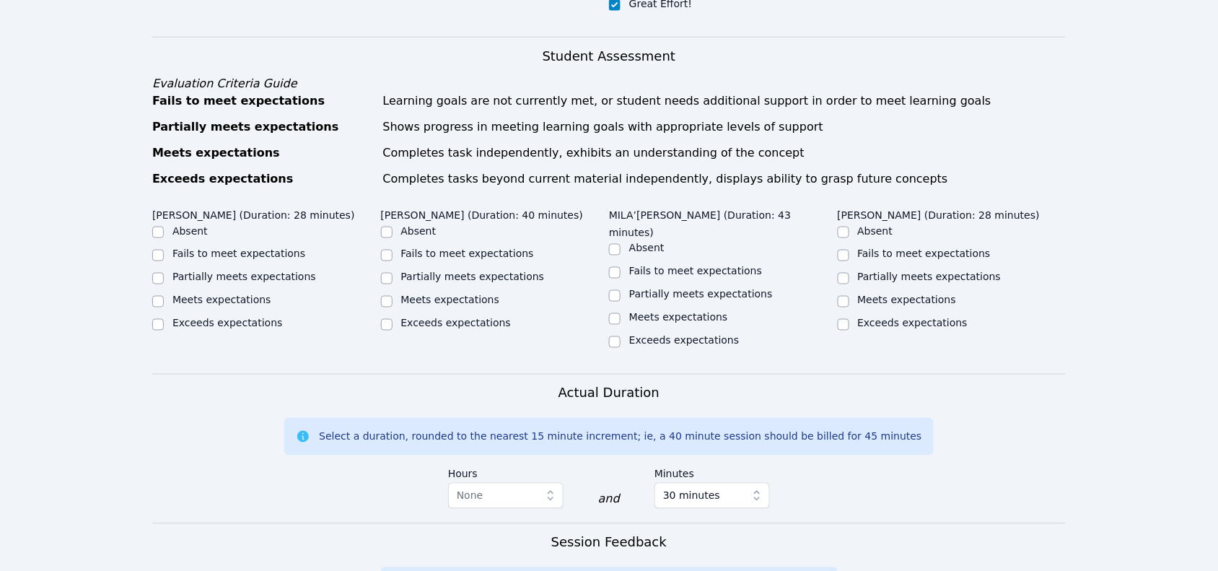
scroll to position [631, 0]
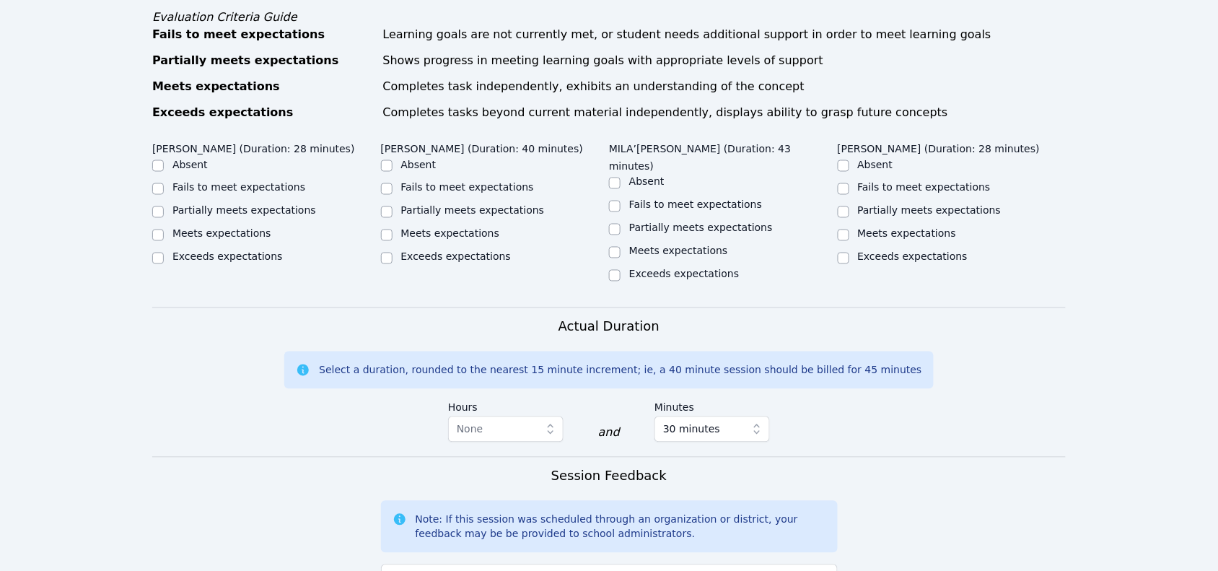
click at [238, 228] on label "Meets expectations" at bounding box center [221, 234] width 99 height 12
click at [164, 229] on input "Meets expectations" at bounding box center [158, 235] width 12 height 12
checkbox input "true"
drag, startPoint x: 451, startPoint y: 200, endPoint x: 464, endPoint y: 200, distance: 13.0
click at [454, 228] on label "Meets expectations" at bounding box center [450, 234] width 99 height 12
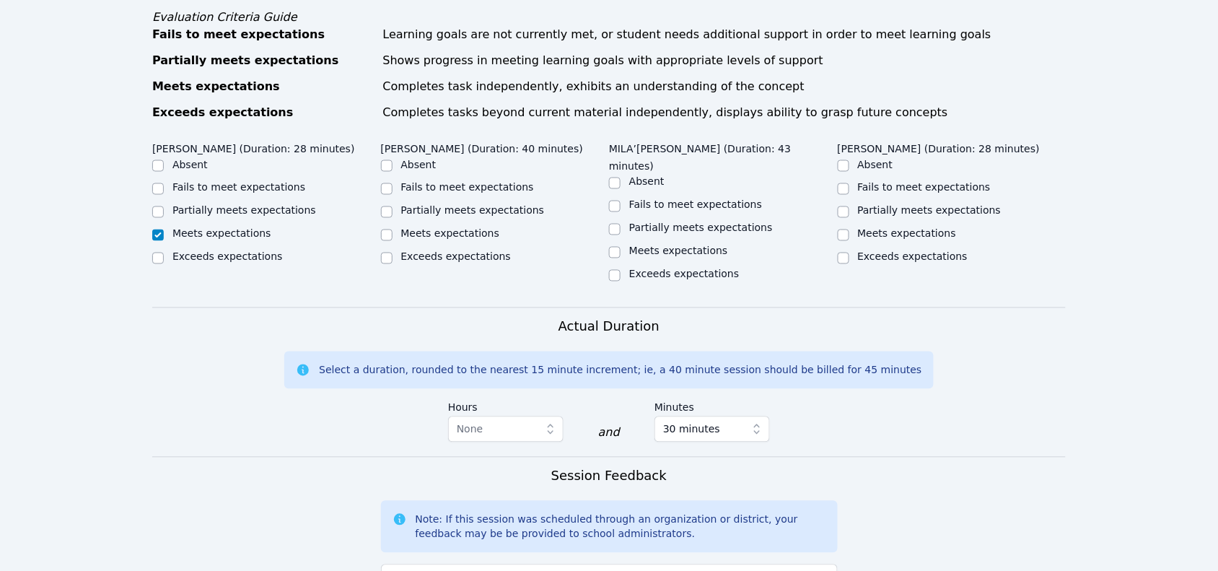
drag, startPoint x: 659, startPoint y: 202, endPoint x: 667, endPoint y: 201, distance: 8.8
click at [660, 245] on label "Meets expectations" at bounding box center [678, 251] width 99 height 12
click at [620, 247] on input "Meets expectations" at bounding box center [615, 253] width 12 height 12
checkbox input "true"
click at [903, 228] on label "Meets expectations" at bounding box center [907, 234] width 99 height 12
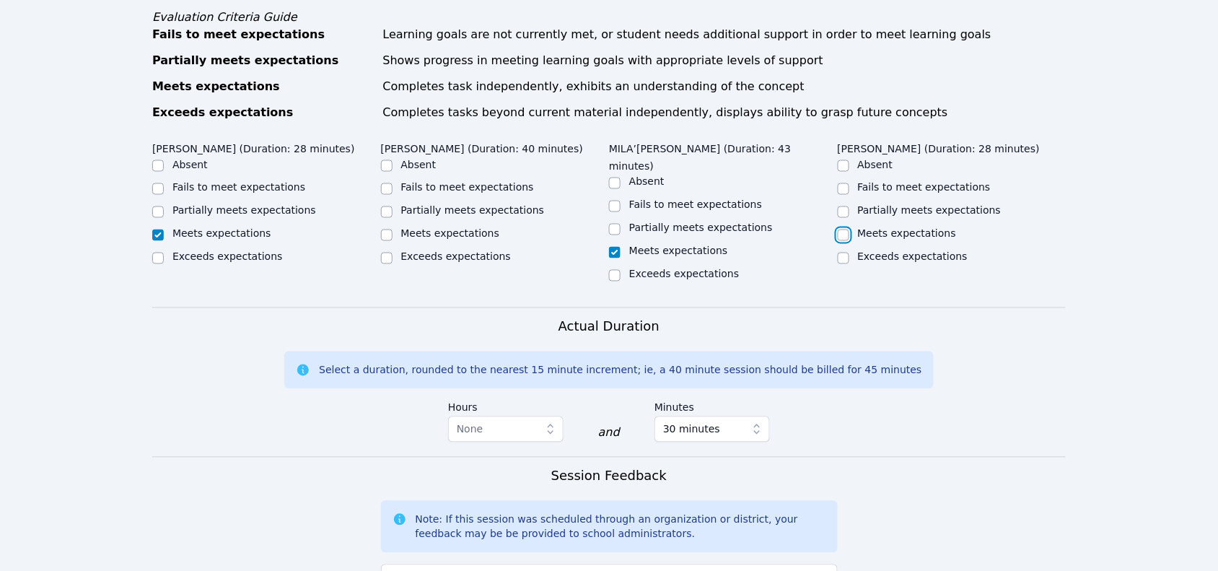
click at [849, 229] on input "Meets expectations" at bounding box center [843, 235] width 12 height 12
checkbox input "true"
click at [465, 228] on label "Meets expectations" at bounding box center [450, 234] width 99 height 12
click at [392, 229] on input "Meets expectations" at bounding box center [387, 235] width 12 height 12
checkbox input "true"
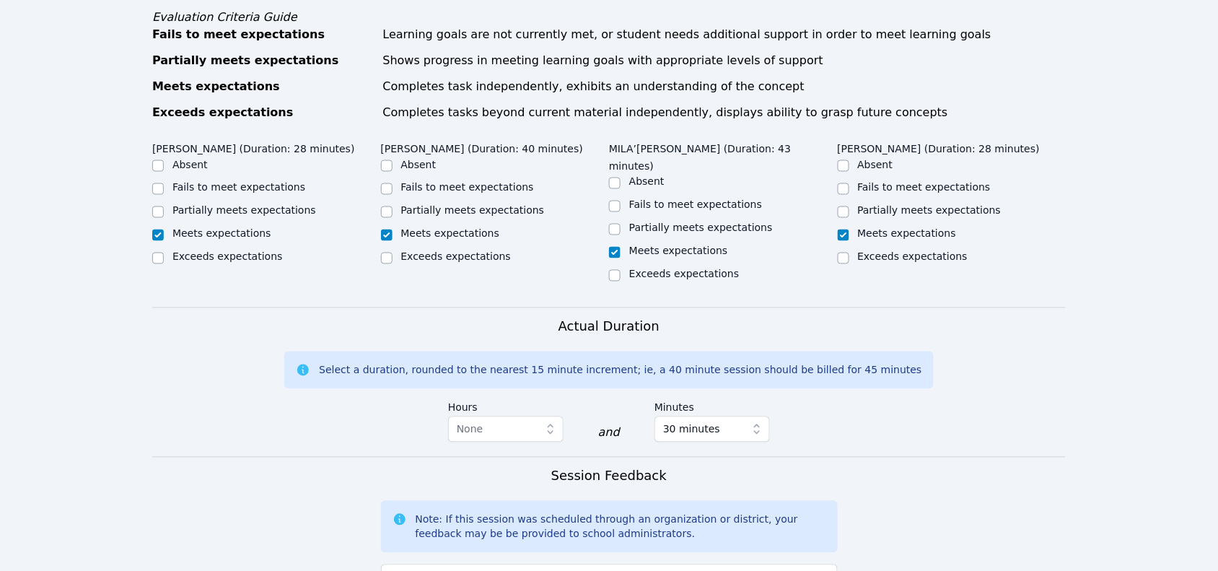
click at [657, 268] on label "Exceeds expectations" at bounding box center [684, 274] width 110 height 12
click at [620, 270] on input "Exceeds expectations" at bounding box center [615, 276] width 12 height 12
checkbox input "true"
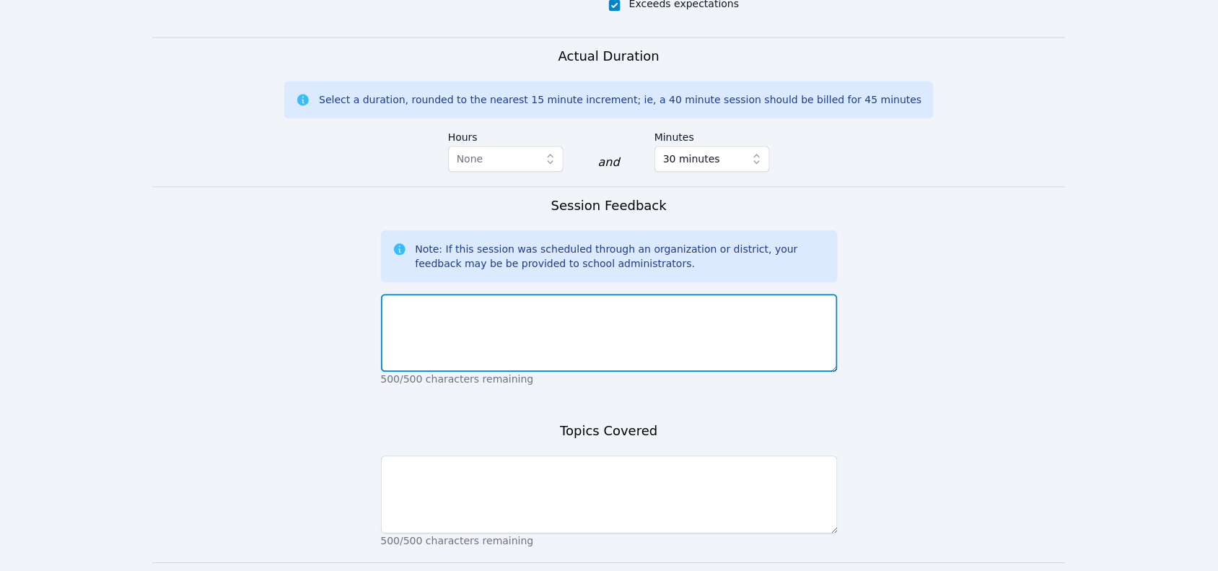
click at [531, 294] on textarea at bounding box center [609, 333] width 457 height 78
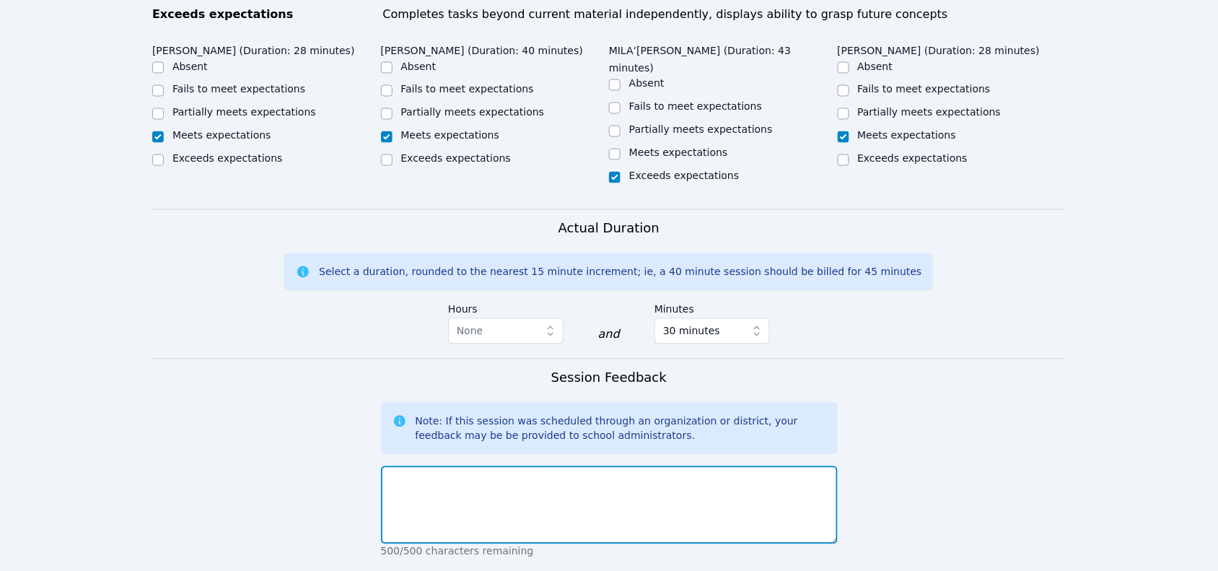
scroll to position [721, 0]
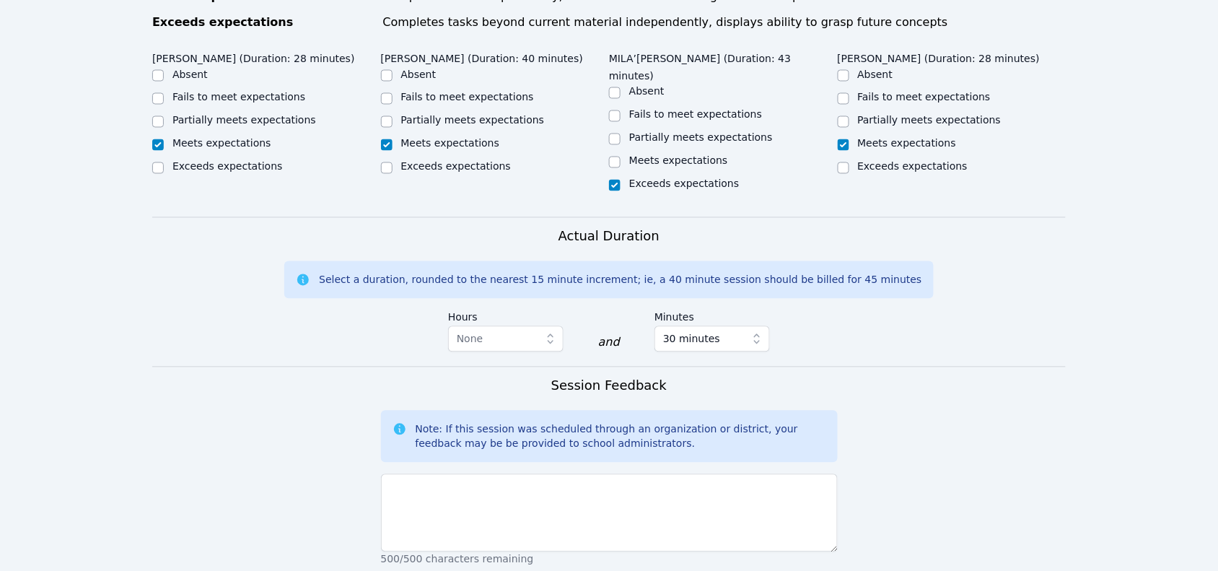
drag, startPoint x: 672, startPoint y: 112, endPoint x: 661, endPoint y: 164, distance: 53.2
click at [673, 155] on label "Meets expectations" at bounding box center [678, 161] width 99 height 12
click at [620, 157] on input "Meets expectations" at bounding box center [615, 163] width 12 height 12
checkbox input "true"
checkbox input "false"
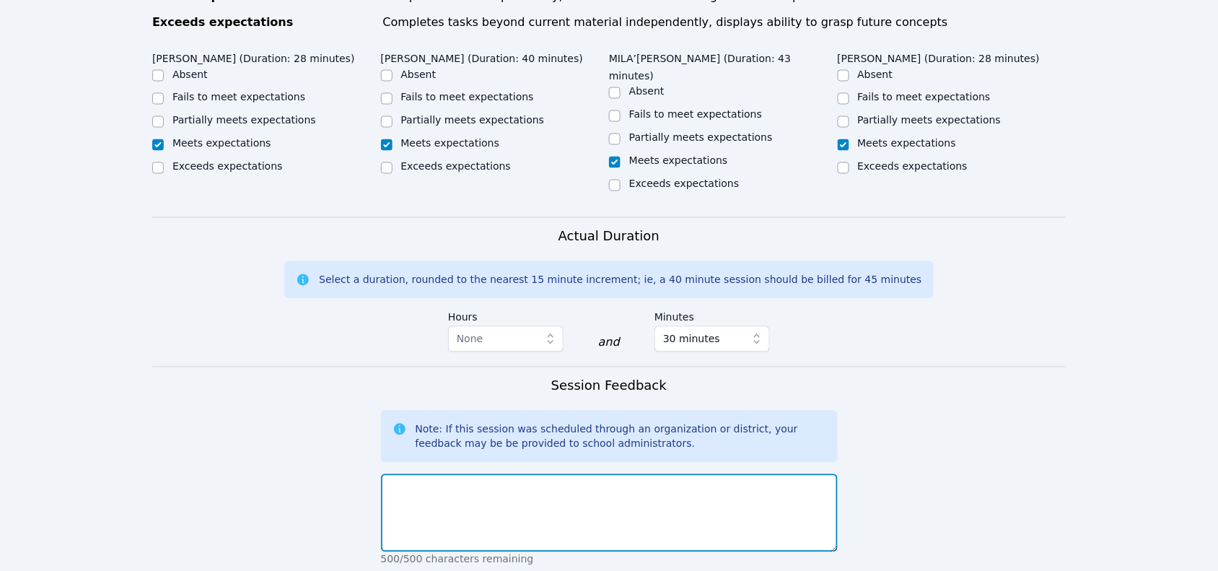
click at [583, 474] on textarea at bounding box center [609, 513] width 457 height 78
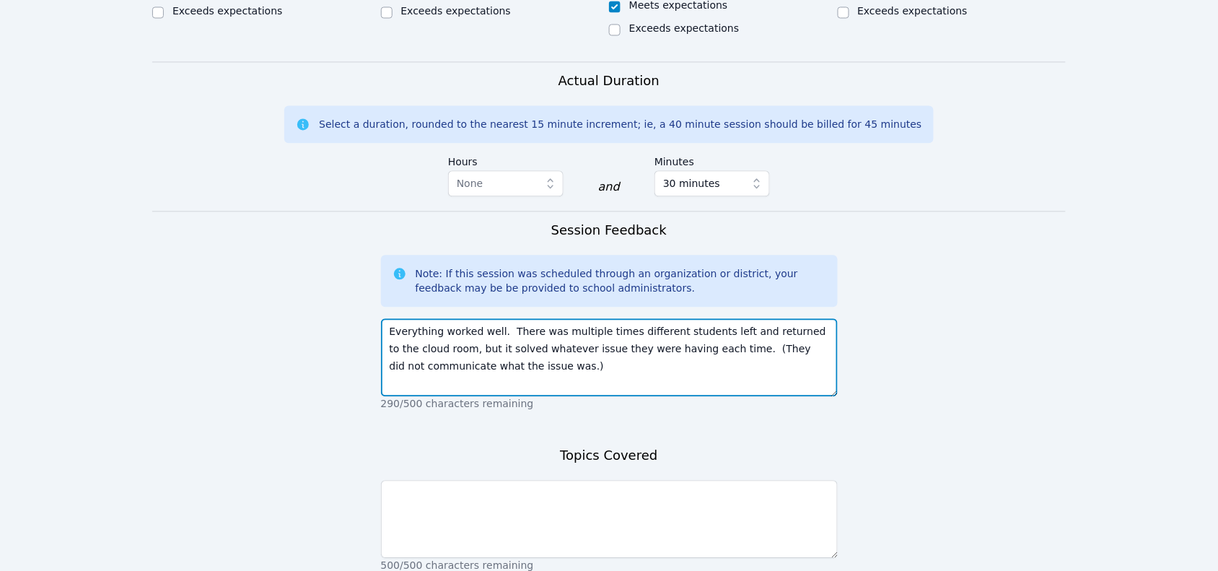
scroll to position [902, 0]
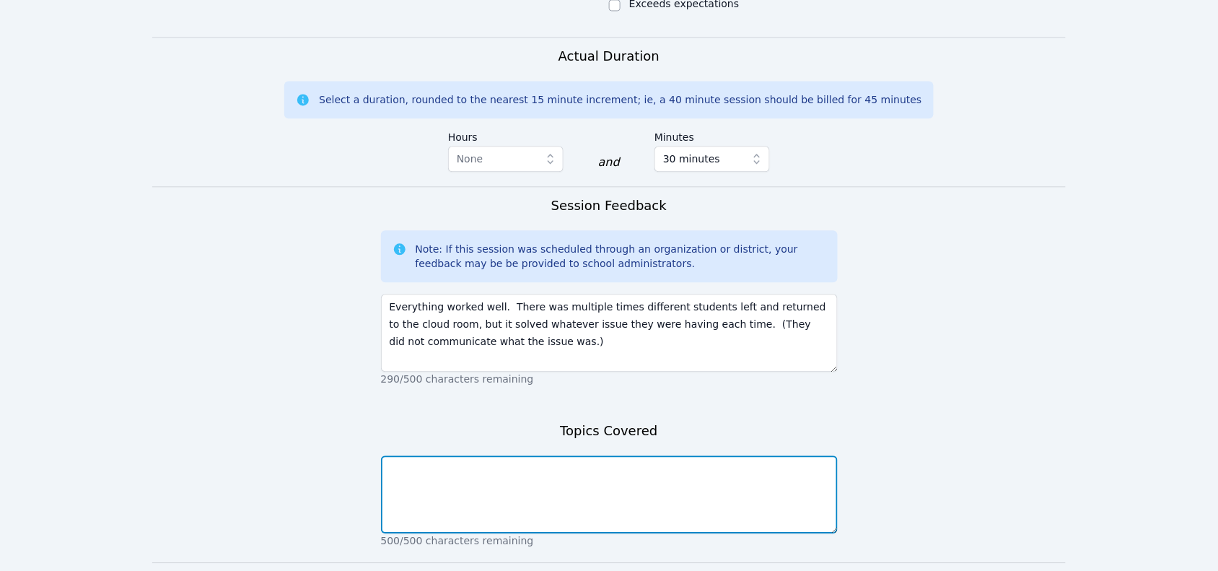
click at [582, 455] on textarea at bounding box center [609, 494] width 457 height 78
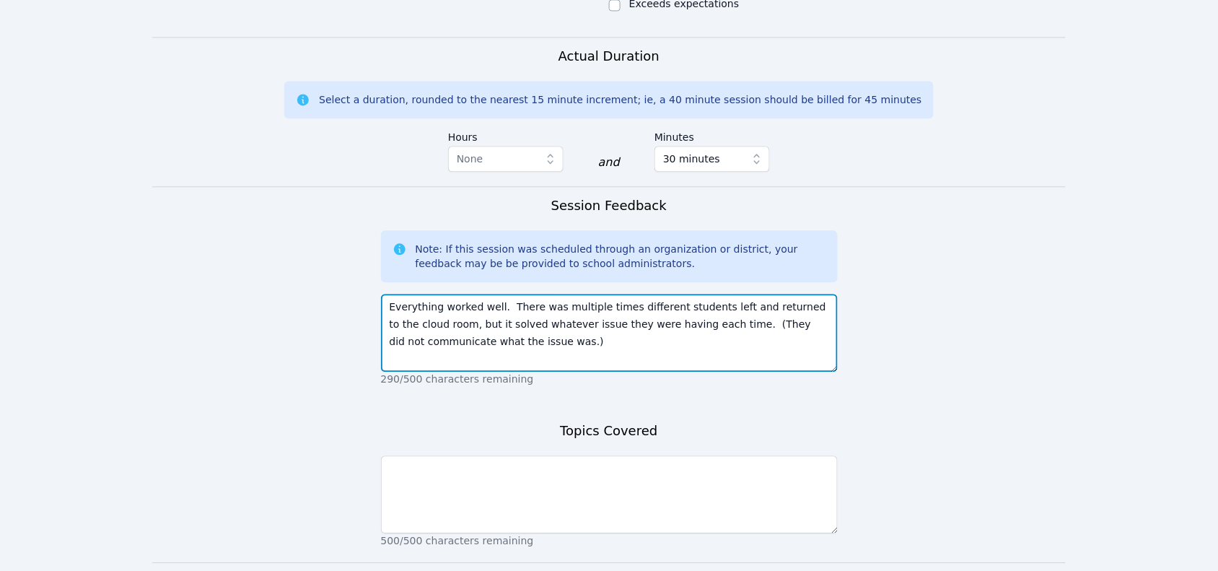
click at [474, 296] on textarea "Everything worked well. There was multiple times different students left and re…" at bounding box center [609, 333] width 457 height 78
type textarea "Everything worked well. There was multiple times different students left and re…"
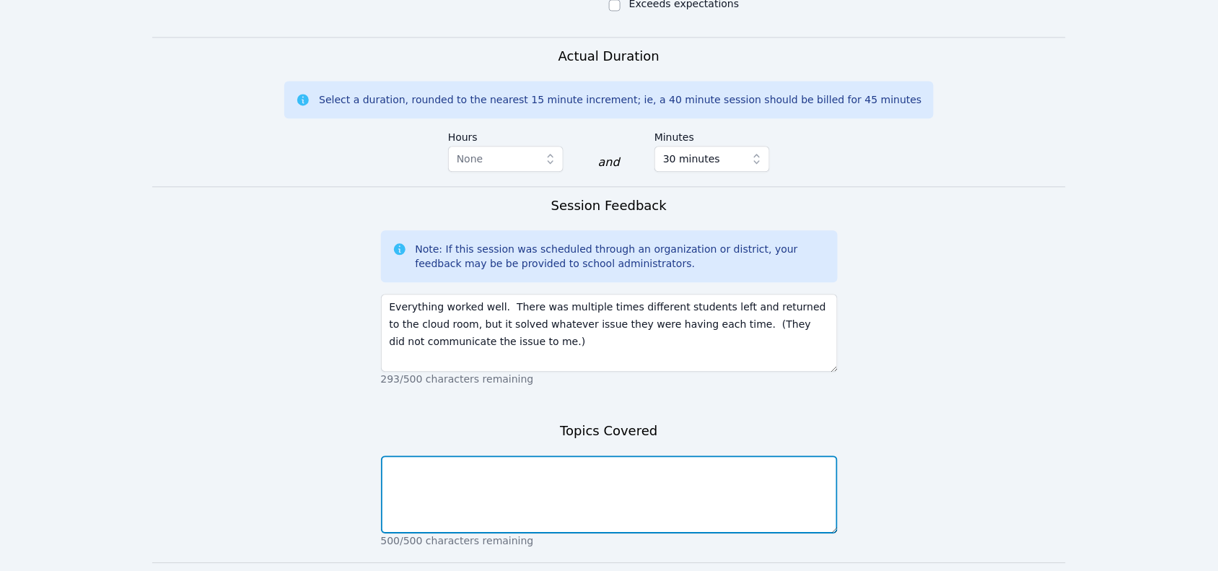
click at [570, 455] on textarea at bounding box center [609, 494] width 457 height 78
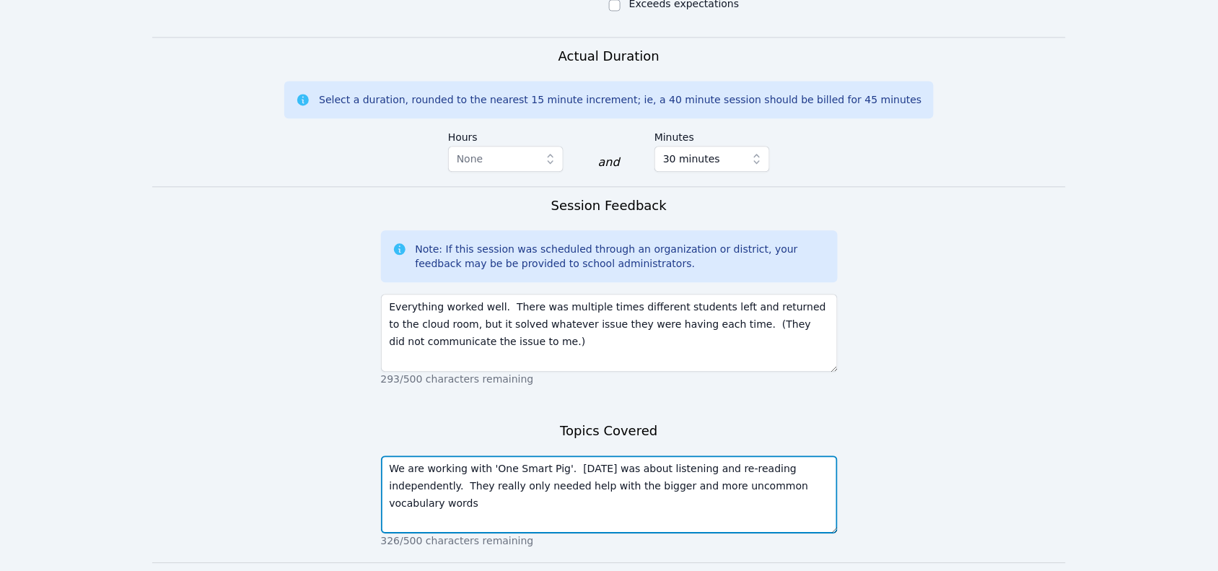
click at [586, 455] on textarea "We are working with 'One Smart Pig'. Today was about listening and re-reading i…" at bounding box center [609, 494] width 457 height 78
click at [786, 455] on textarea "We are working with 'One Smart Pig'. Today was about listening and re-reading i…" at bounding box center [609, 494] width 457 height 78
type textarea "We are working with 'One Smart Pig'. Today was about listening and re-reading i…"
